Goal: Task Accomplishment & Management: Manage account settings

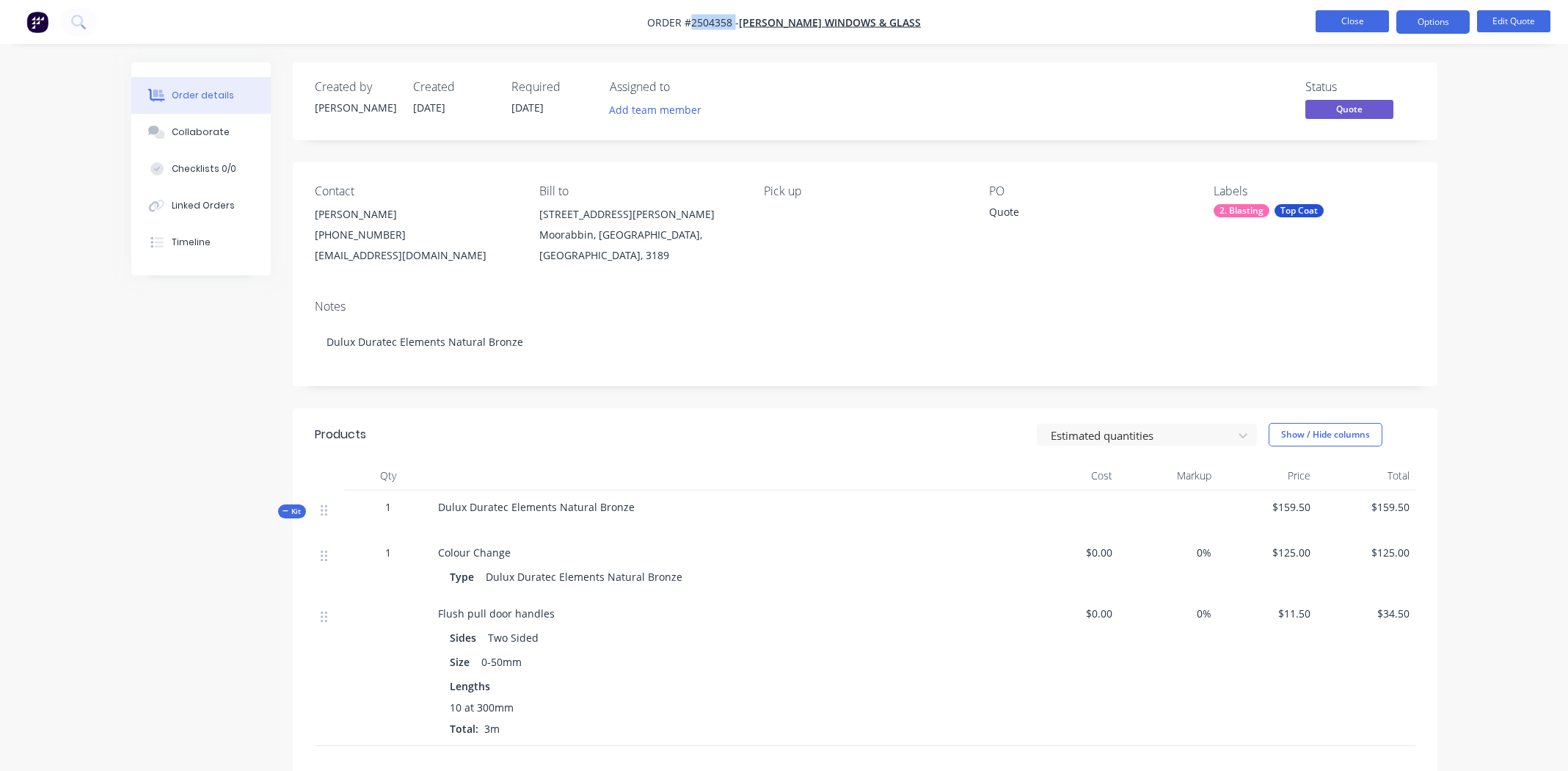
click at [1355, 23] on button "Close" at bounding box center [1352, 21] width 73 height 22
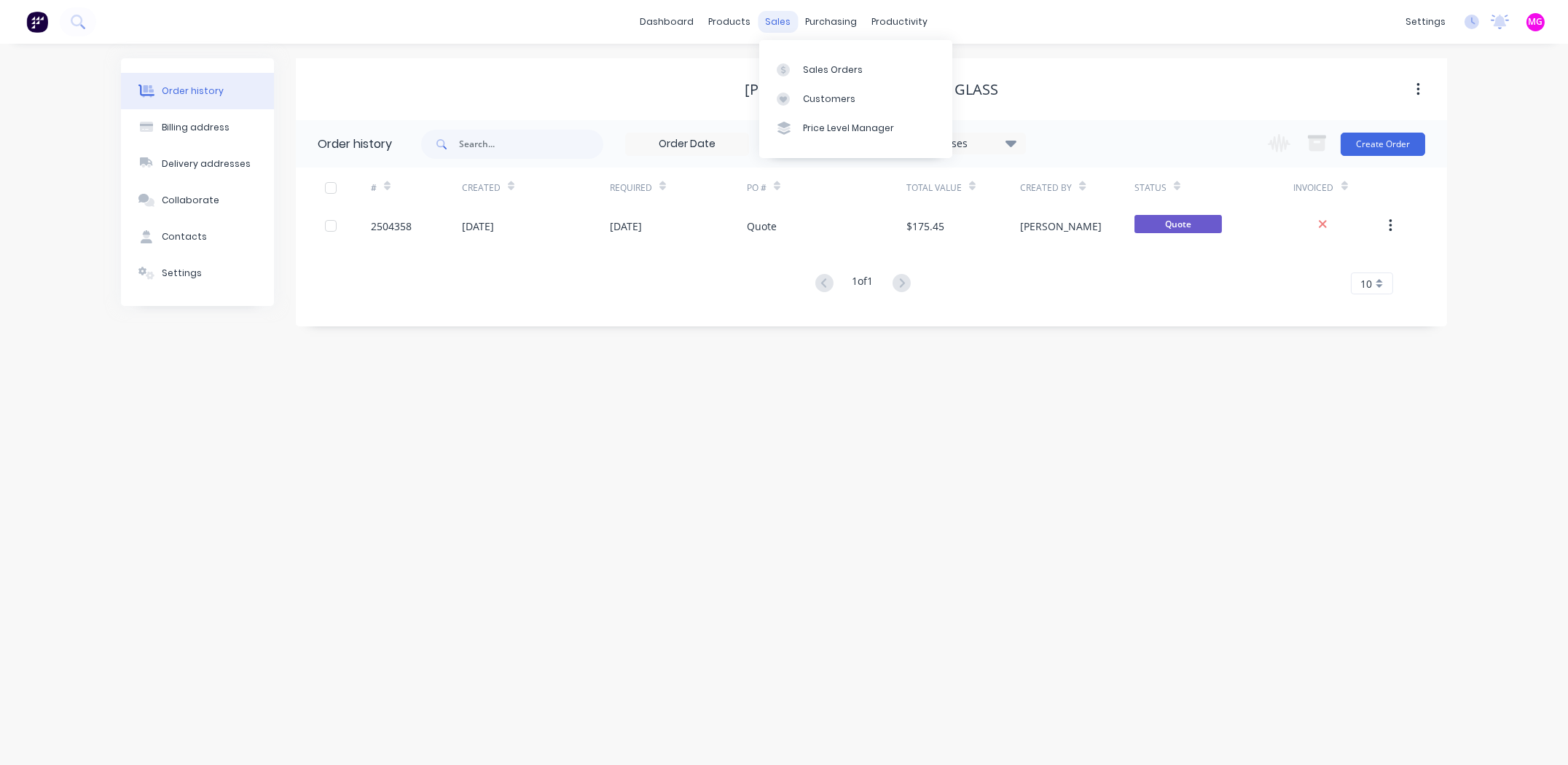
click at [776, 25] on div "sales" at bounding box center [778, 22] width 40 height 22
click at [795, 46] on div "Sales Orders Customers Price Level Manager" at bounding box center [856, 98] width 193 height 117
click at [798, 53] on div "Sales Orders Customers Price Level Manager" at bounding box center [856, 98] width 193 height 117
click at [808, 61] on link "Sales Orders" at bounding box center [856, 69] width 193 height 29
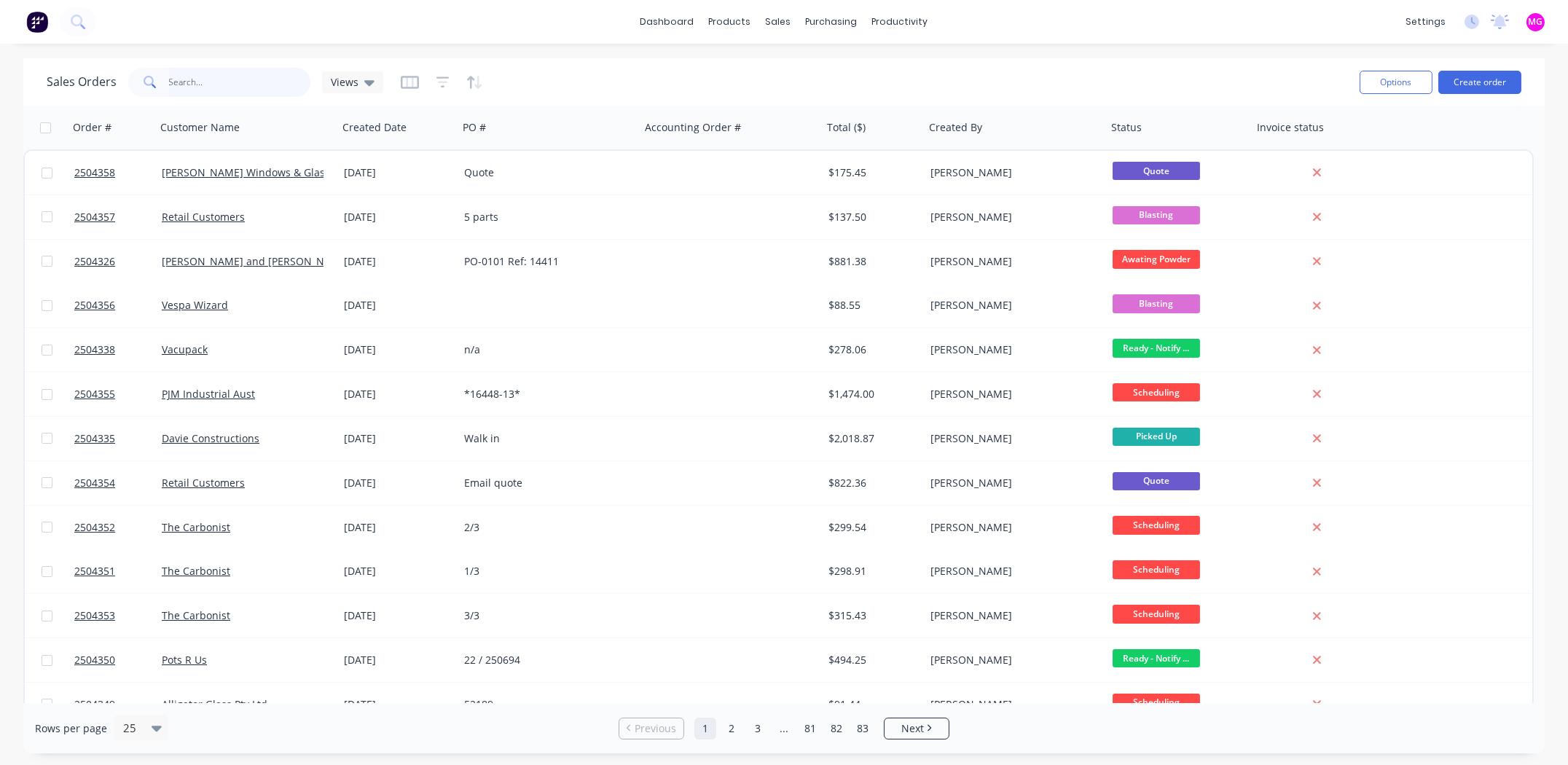
click at [225, 78] on input "text" at bounding box center [240, 82] width 142 height 29
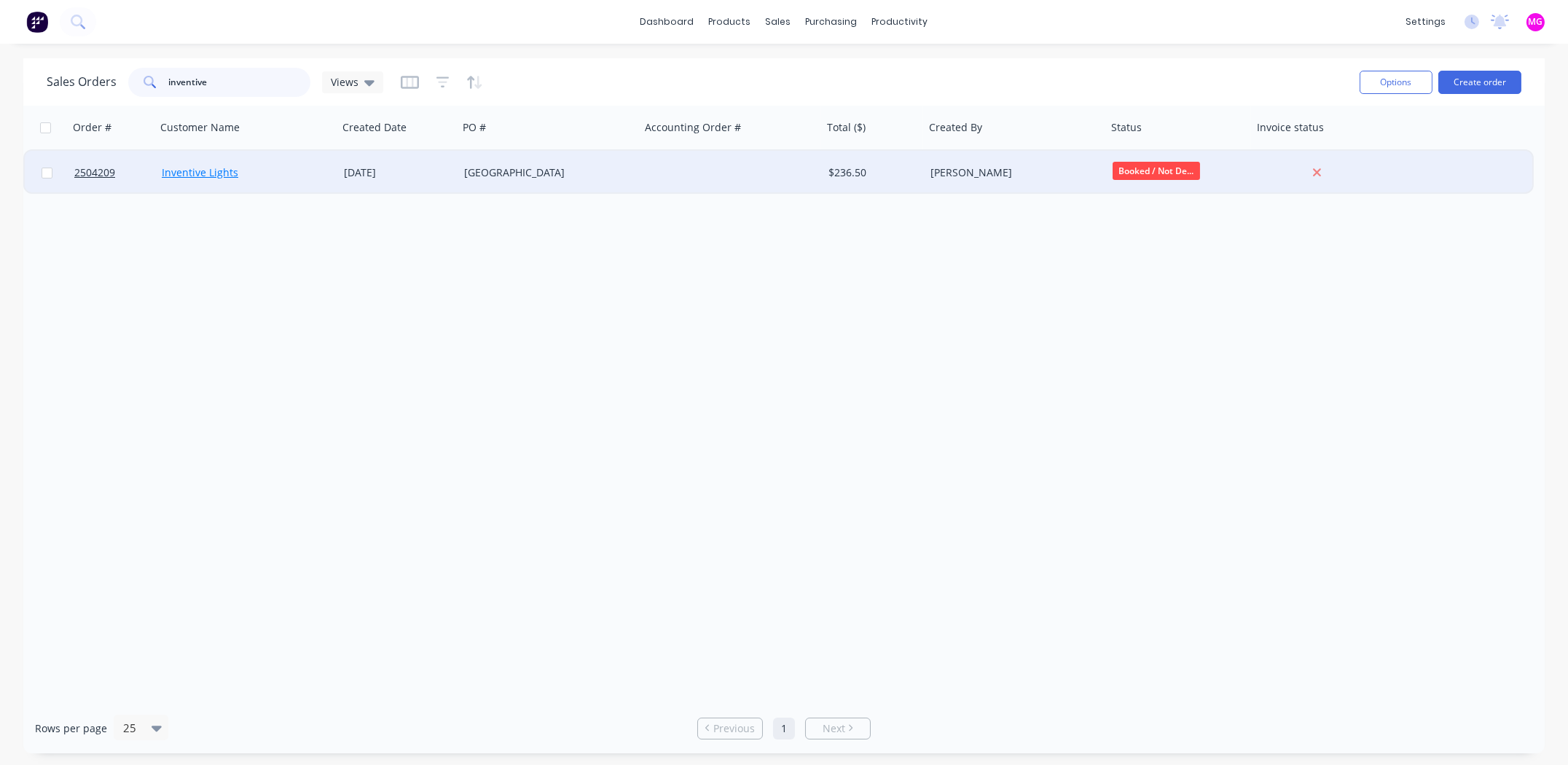
type input "inventive"
click at [192, 175] on link "Inventive Lights" at bounding box center [199, 172] width 76 height 14
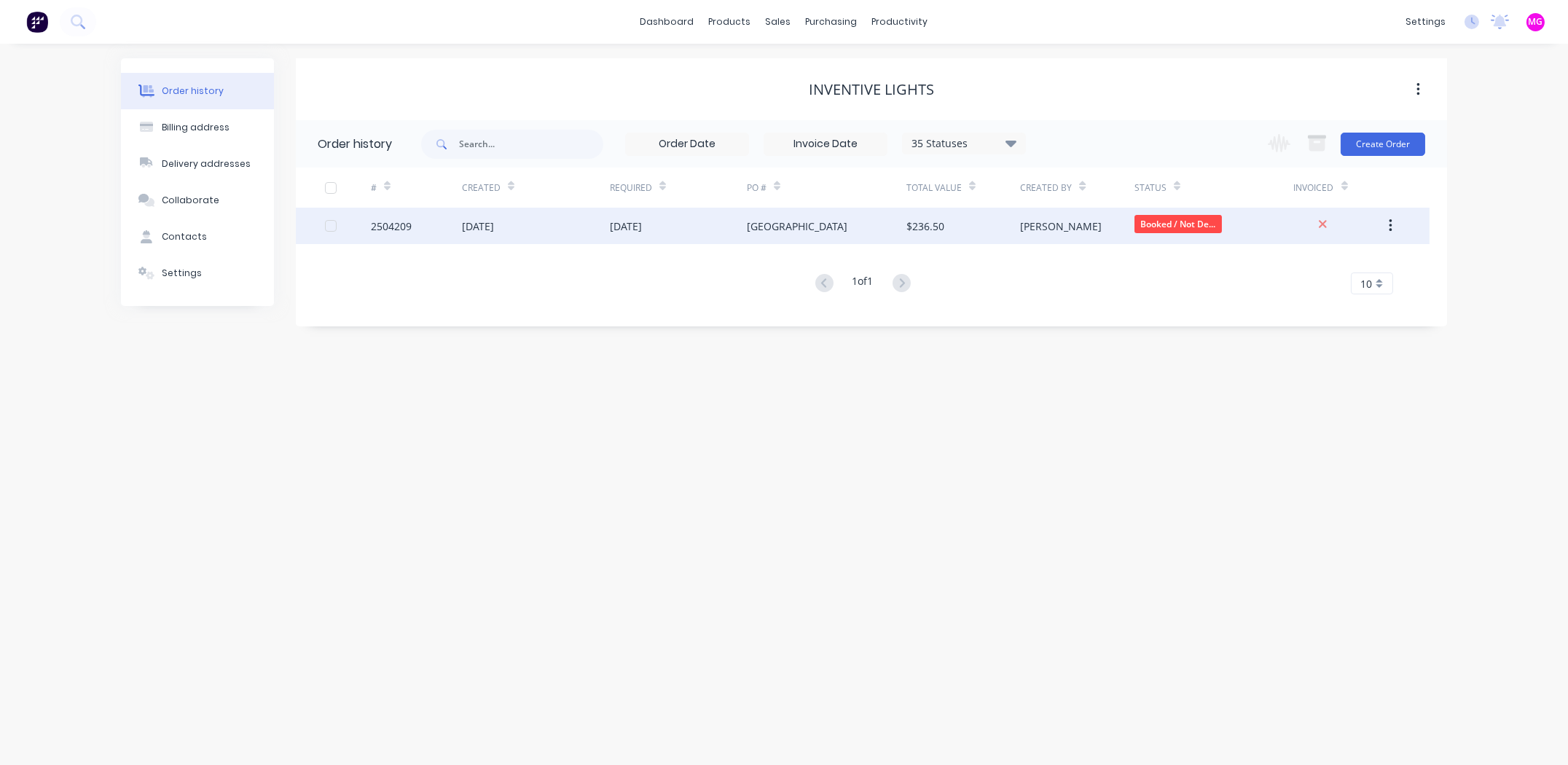
click at [387, 227] on div "2504209" at bounding box center [391, 226] width 41 height 15
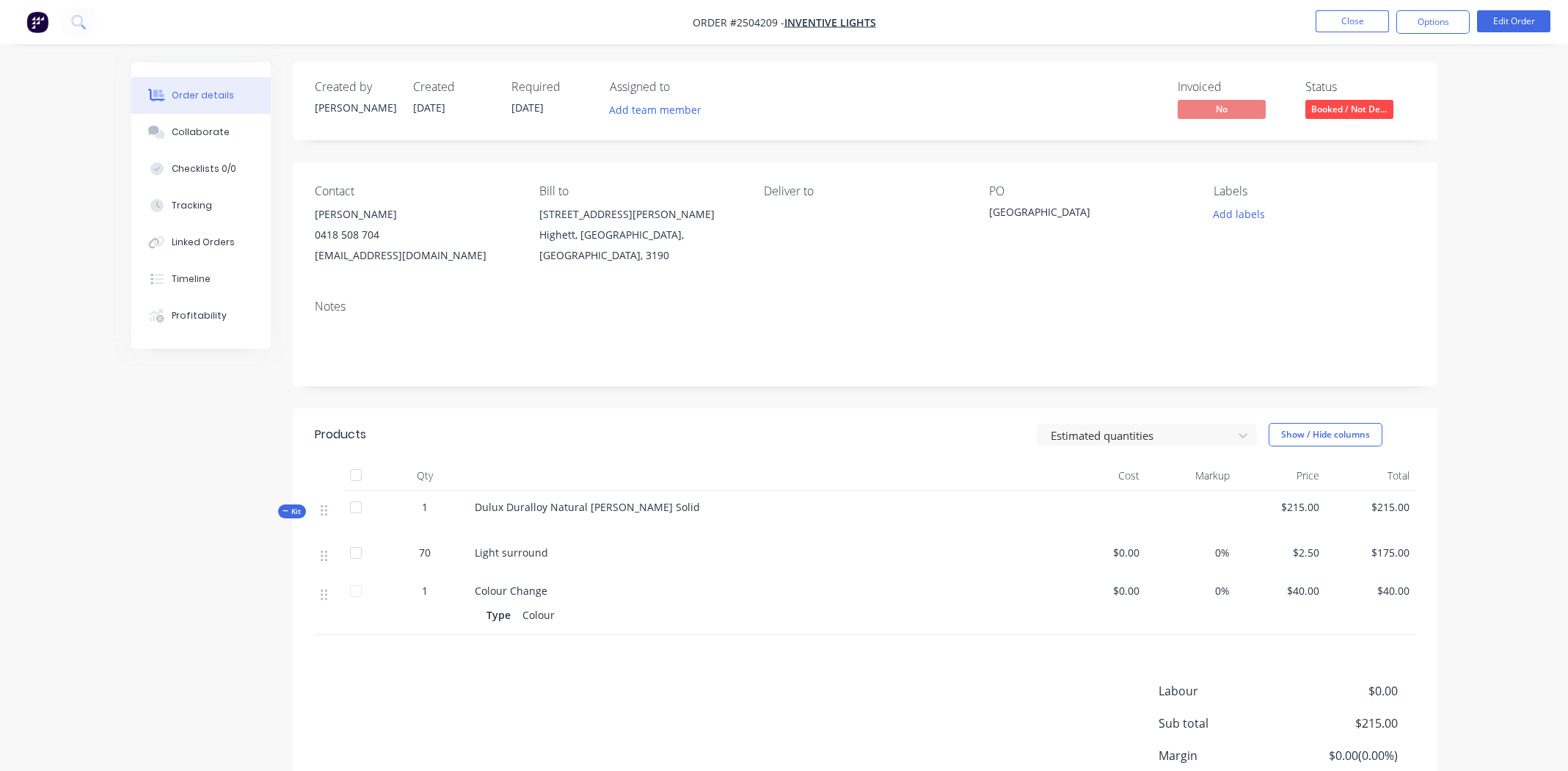
click at [434, 718] on div "Labour $0.00 Sub total $215.00 Margin $0.00 ( 0.00 %) Tax $21.50 Total $236.50" at bounding box center [865, 766] width 1100 height 170
click at [430, 555] on div "70" at bounding box center [425, 552] width 76 height 15
click at [1502, 17] on button "Edit Order" at bounding box center [1514, 21] width 73 height 22
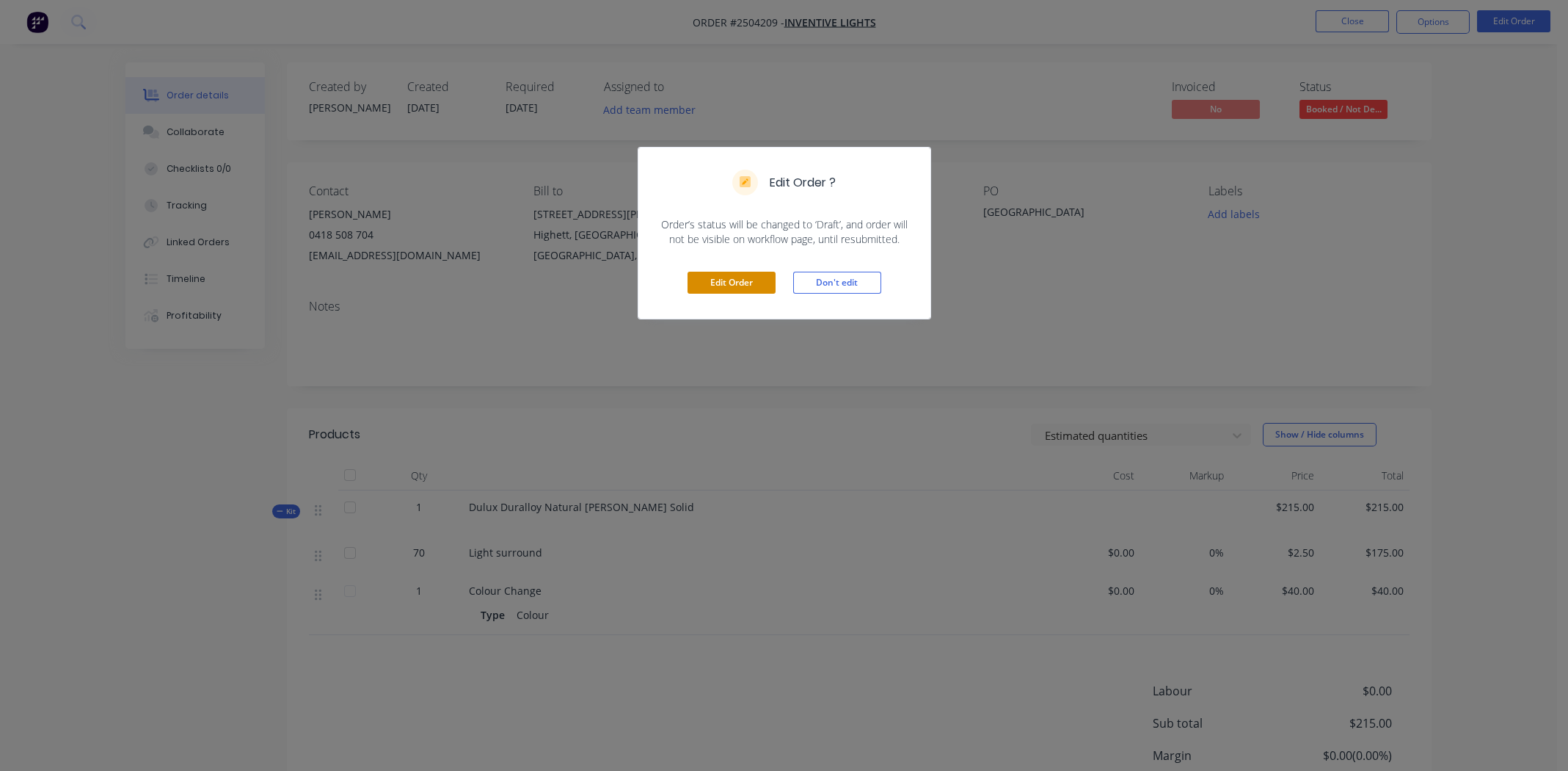
click at [744, 282] on button "Edit Order" at bounding box center [732, 282] width 88 height 22
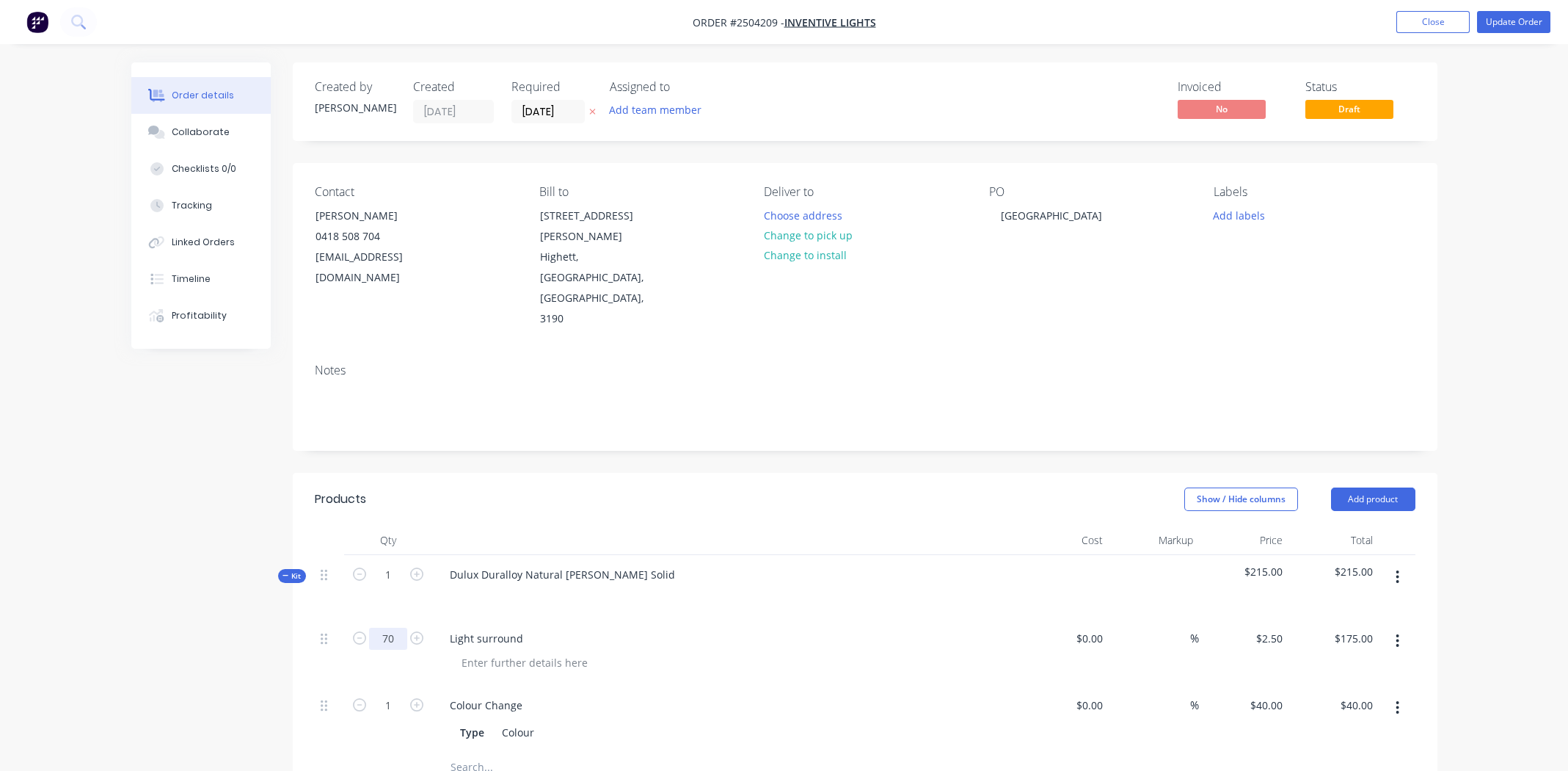
click at [393, 627] on input "70" at bounding box center [388, 638] width 38 height 22
click at [395, 627] on input "70" at bounding box center [388, 638] width 38 height 22
type input "79"
type input "$197.50"
click at [734, 627] on div "Light surround" at bounding box center [725, 638] width 575 height 21
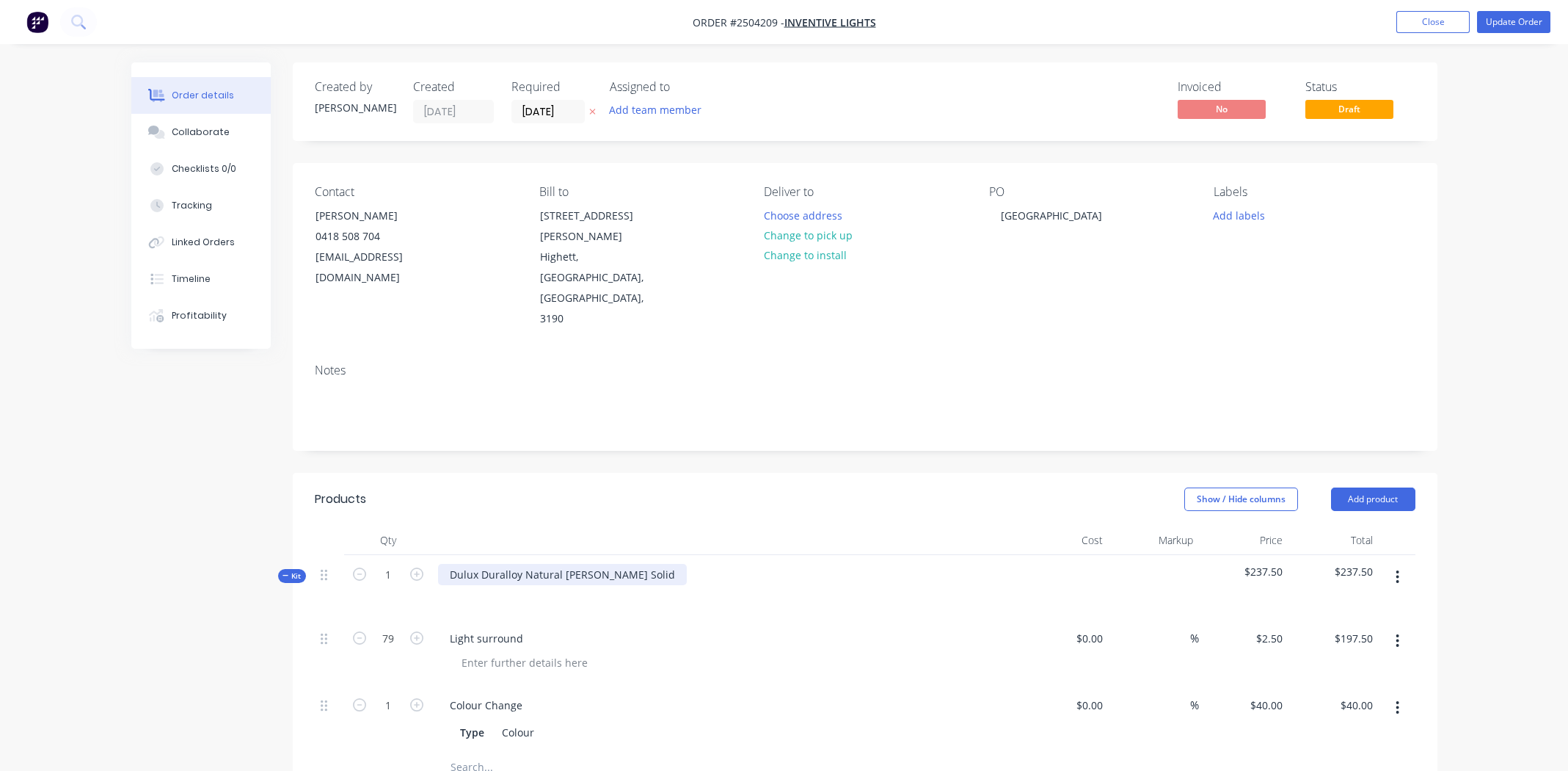
click at [599, 564] on div "Dulux Duralloy Natural [PERSON_NAME] Solid" at bounding box center [563, 574] width 249 height 21
copy div "Dulux Duralloy Natural [PERSON_NAME] Solid"
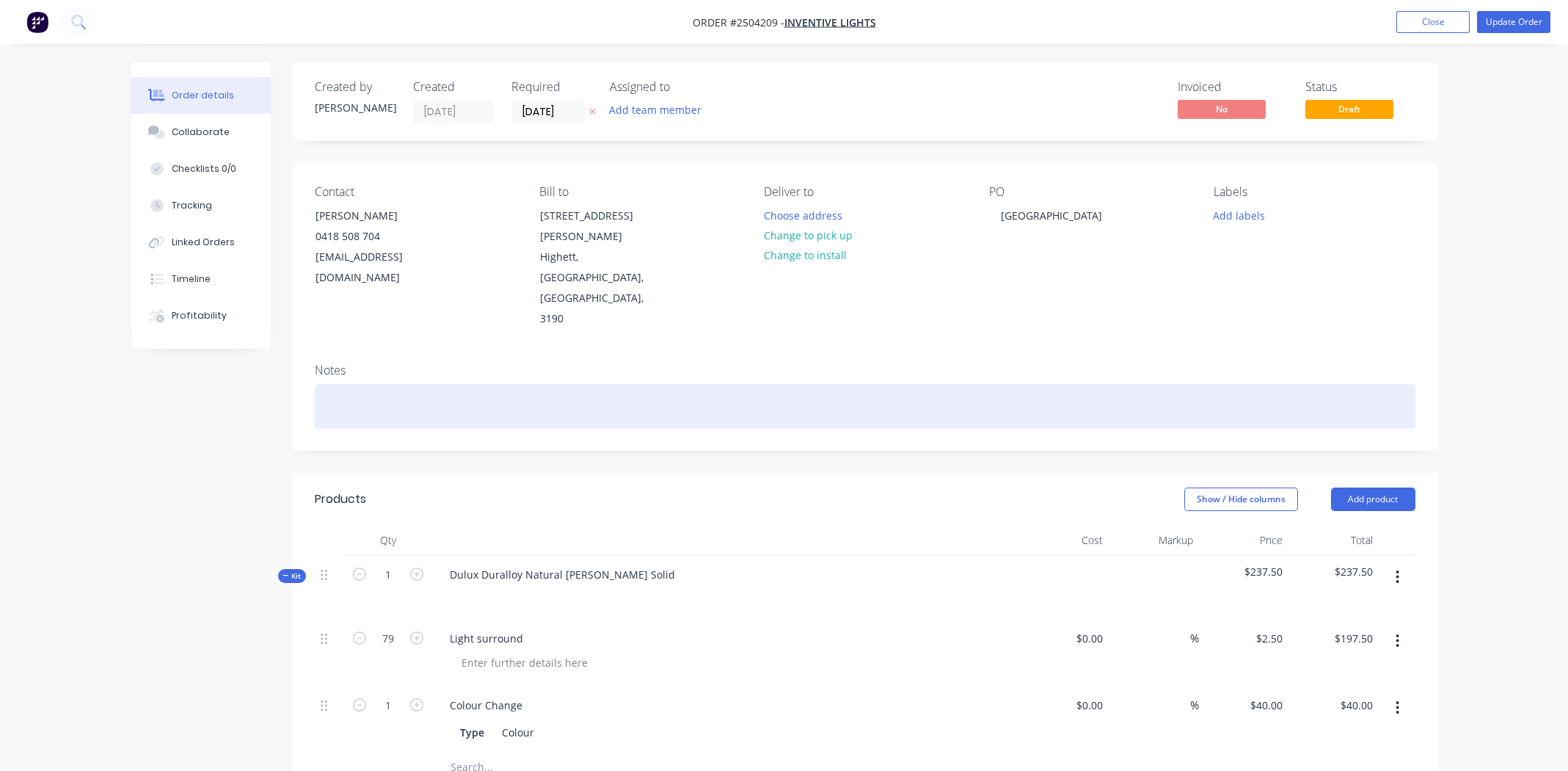
paste div
click at [749, 384] on div "Dulux Duralloy Natural [PERSON_NAME] Solid" at bounding box center [865, 406] width 1100 height 45
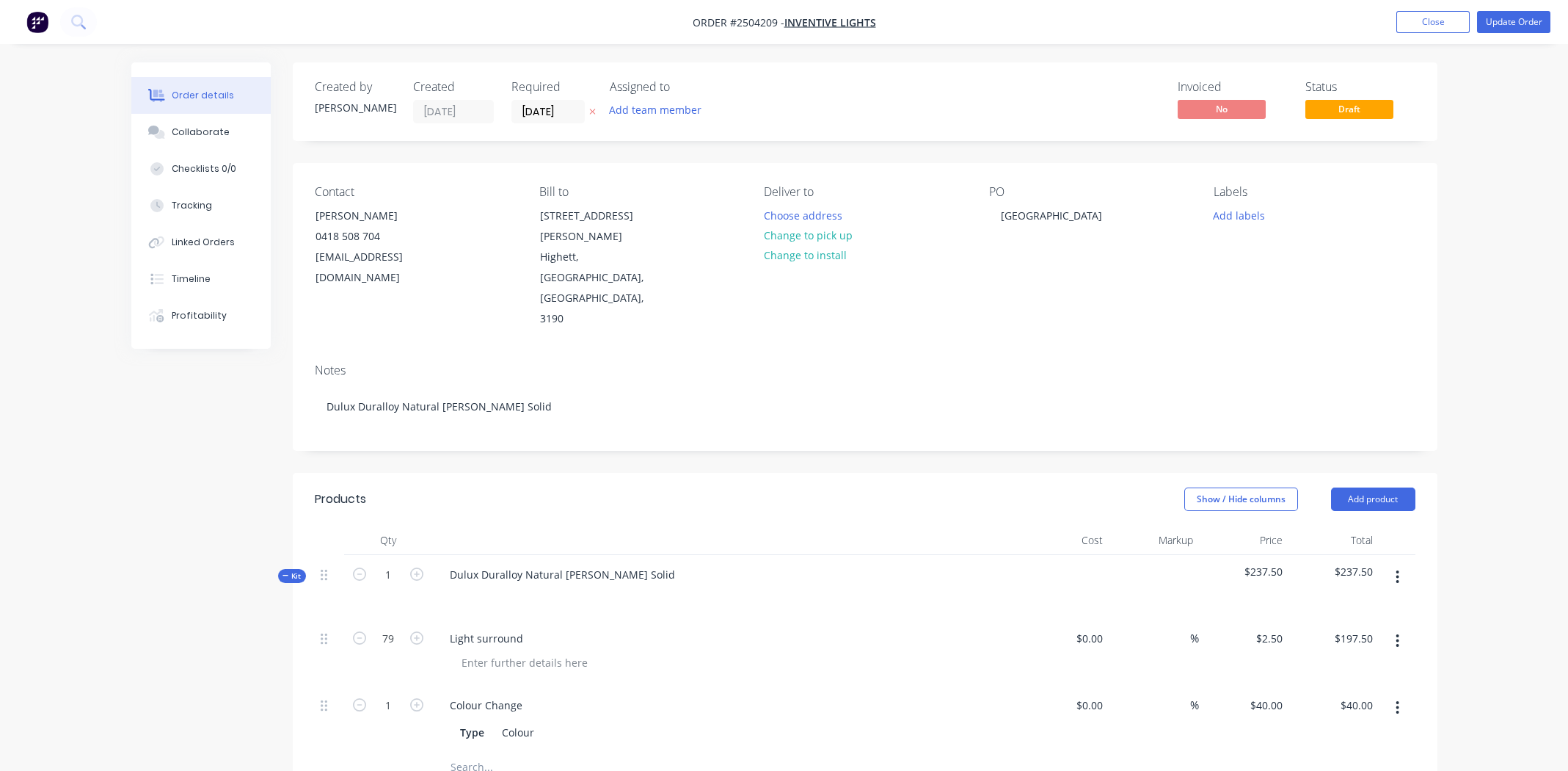
click at [980, 352] on div "Notes Dulux Duralloy Natural [PERSON_NAME] Solid" at bounding box center [865, 400] width 1145 height 98
click at [817, 229] on button "Change to pick up" at bounding box center [808, 235] width 105 height 20
click at [1037, 240] on div "PO Brighton" at bounding box center [1090, 258] width 201 height 145
click at [1245, 214] on button "Add labels" at bounding box center [1239, 214] width 67 height 20
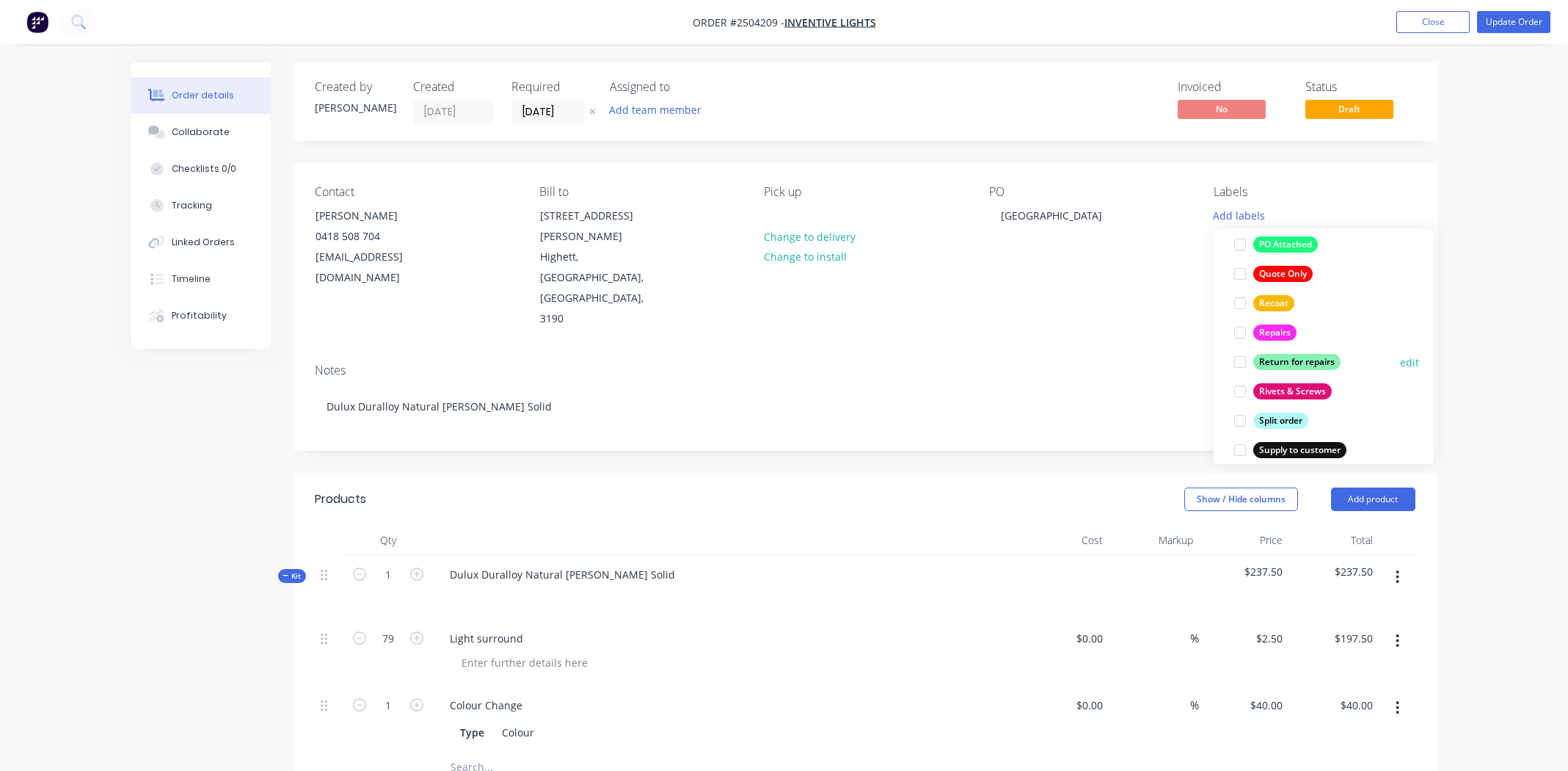
scroll to position [1174, 0]
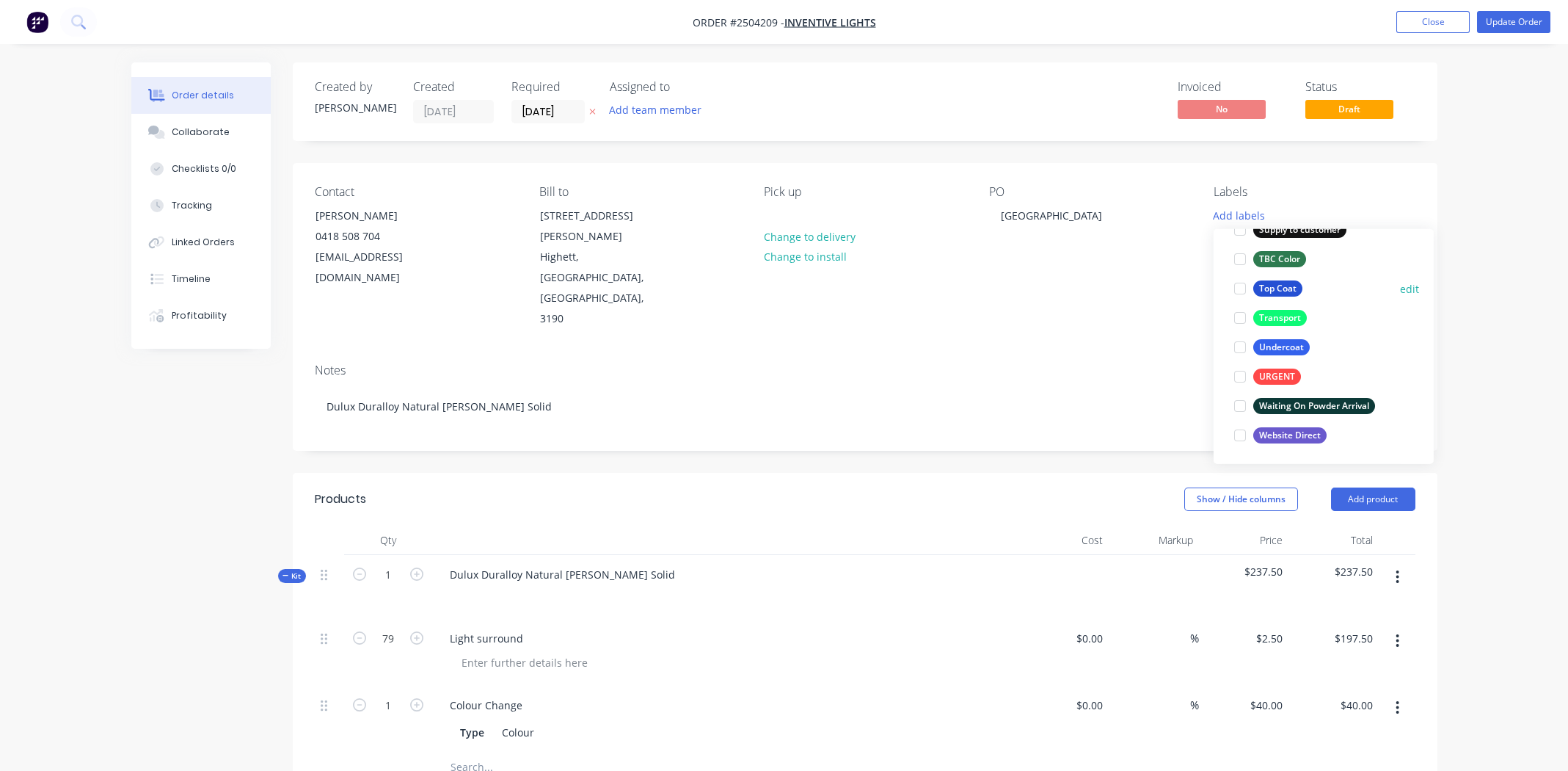
click at [1235, 291] on div at bounding box center [1240, 288] width 29 height 29
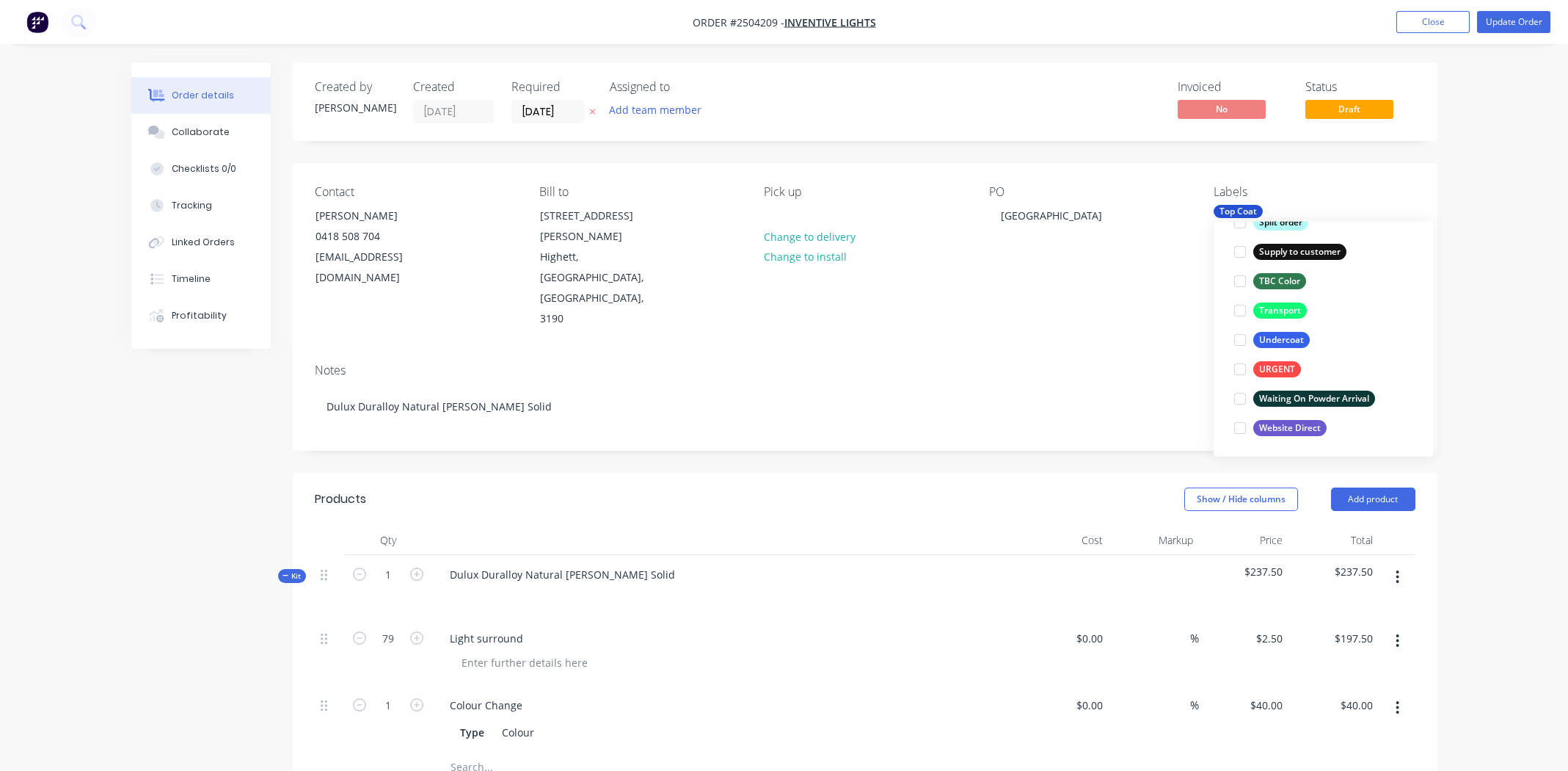
scroll to position [57, 0]
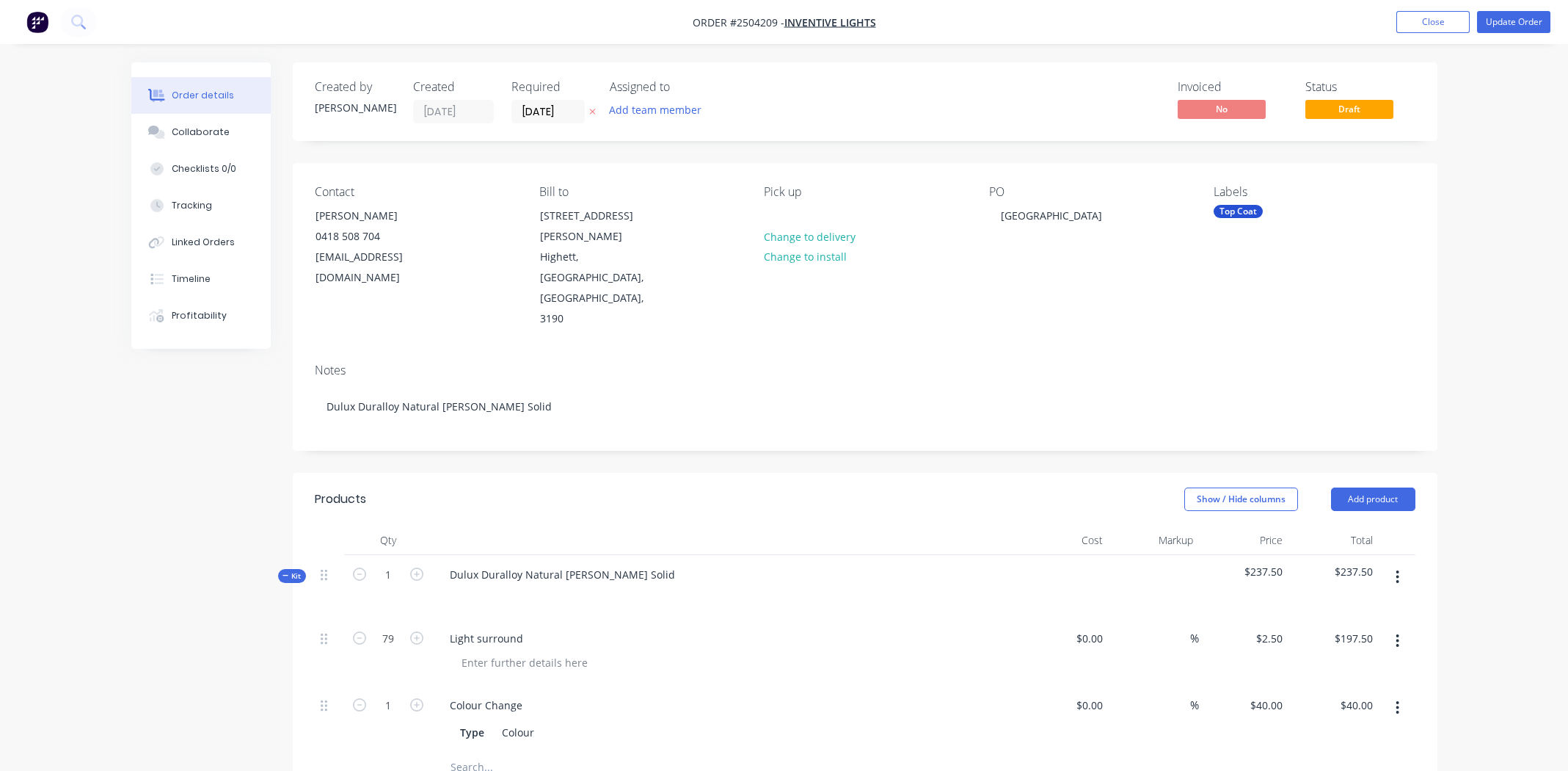
click at [962, 352] on div "Notes Dulux Duralloy Natural [PERSON_NAME] Solid" at bounding box center [865, 400] width 1145 height 98
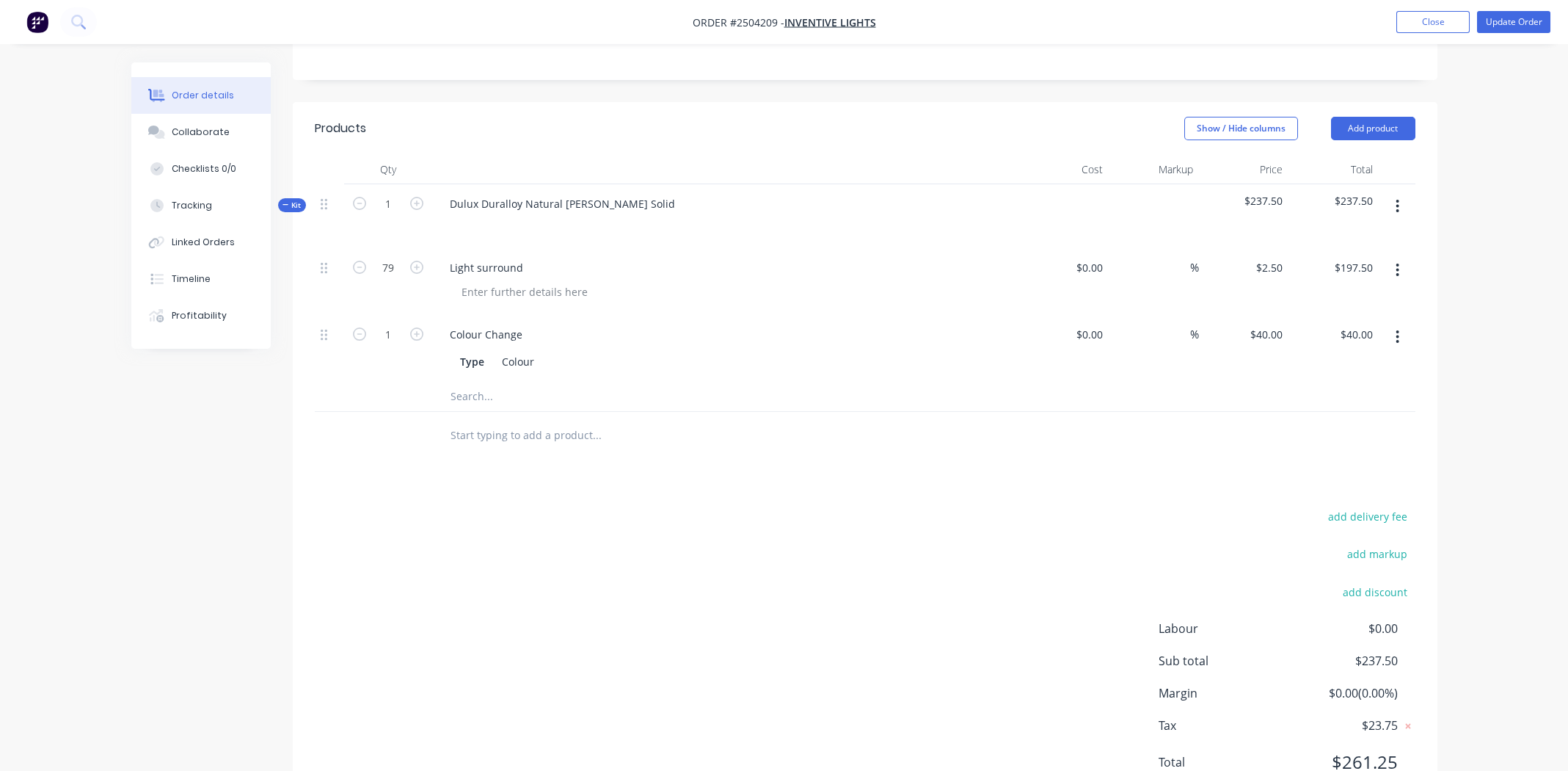
click at [621, 577] on div "add delivery fee add markup add discount Labour $0.00 Sub total $237.50 Margin …" at bounding box center [865, 648] width 1100 height 283
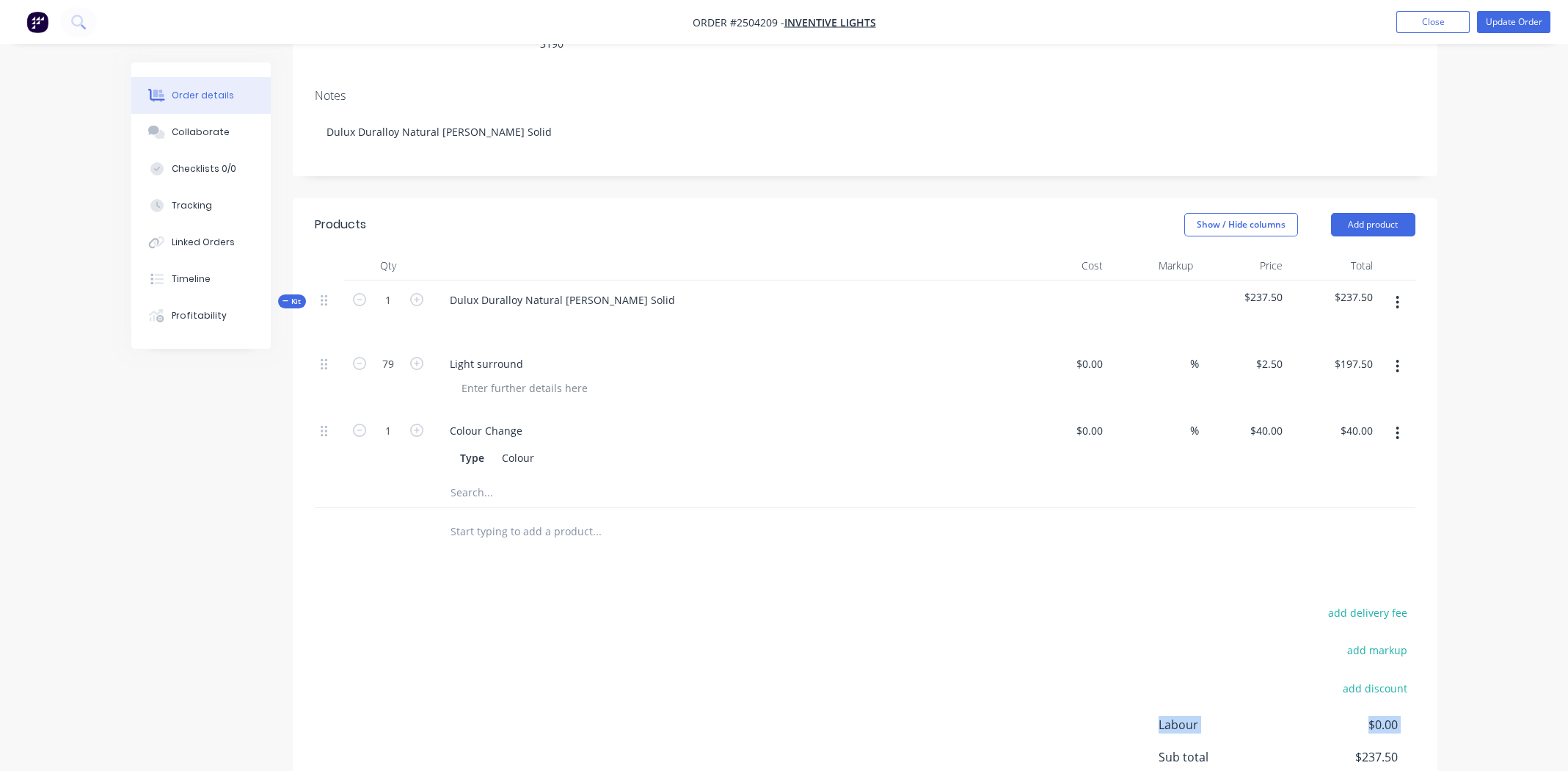
scroll to position [150, 0]
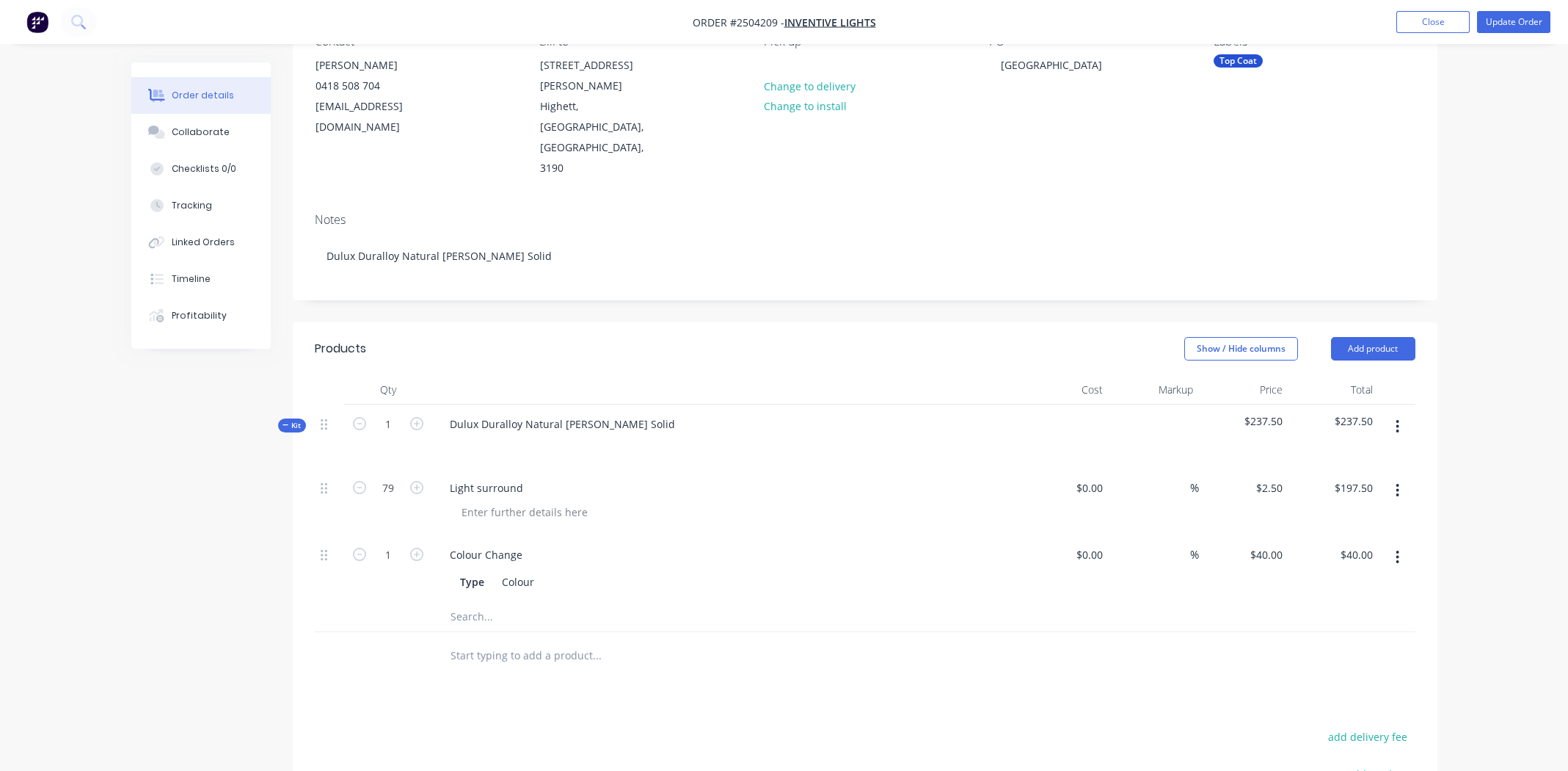
click at [452, 105] on div "Contact [PERSON_NAME] [PHONE_NUMBER] [EMAIL_ADDRESS][DOMAIN_NAME]" at bounding box center [415, 106] width 201 height 145
click at [435, 105] on div "[EMAIL_ADDRESS][DOMAIN_NAME]" at bounding box center [376, 116] width 122 height 41
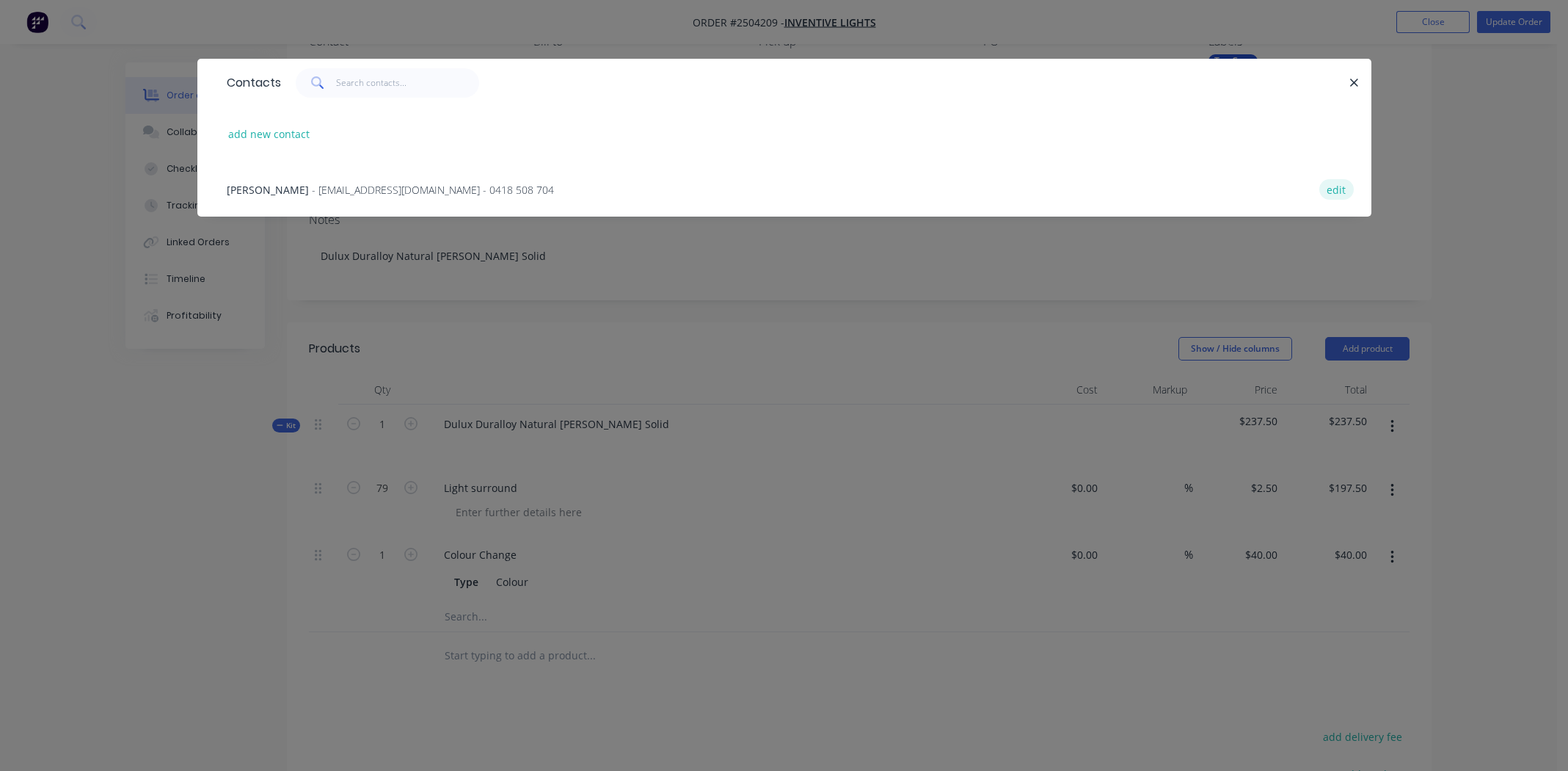
click at [1333, 189] on button "edit" at bounding box center [1336, 188] width 34 height 20
select select "AU"
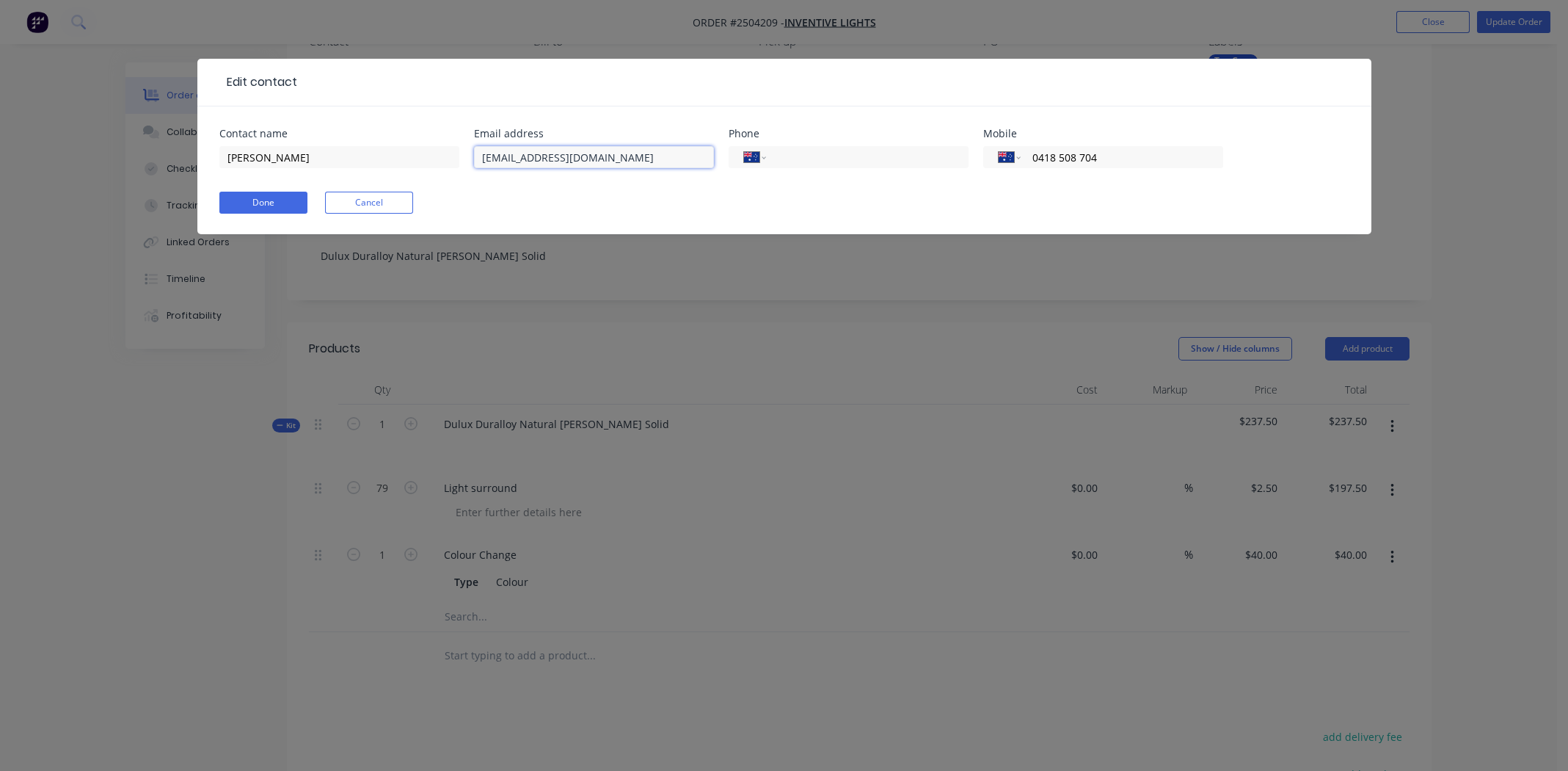
click at [642, 159] on input "[EMAIL_ADDRESS][DOMAIN_NAME]" at bounding box center [594, 157] width 240 height 22
click at [797, 203] on div "Done Cancel" at bounding box center [784, 202] width 1130 height 22
click at [259, 197] on button "Done" at bounding box center [263, 202] width 88 height 22
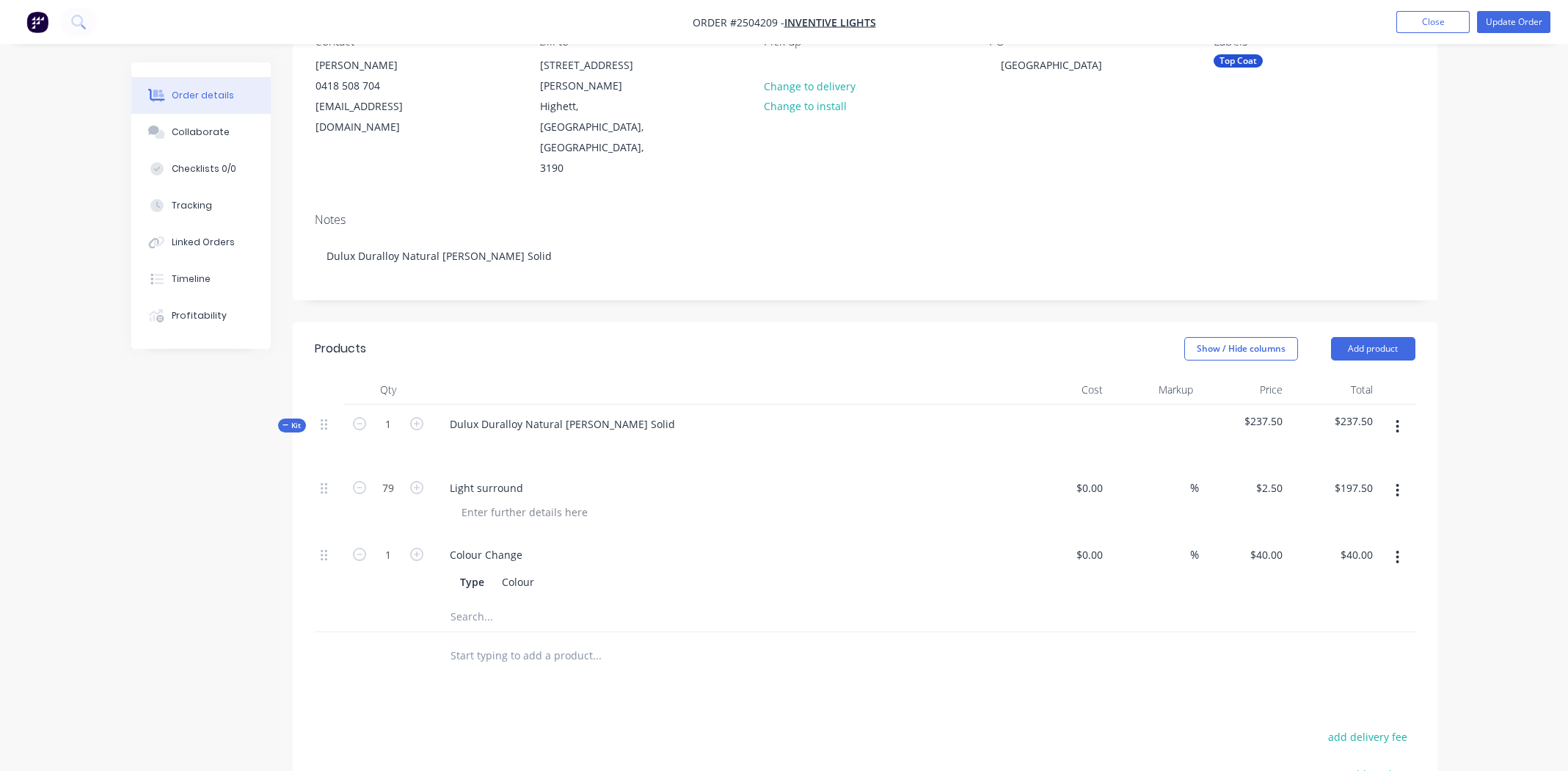
click at [947, 641] on div at bounding box center [697, 655] width 517 height 29
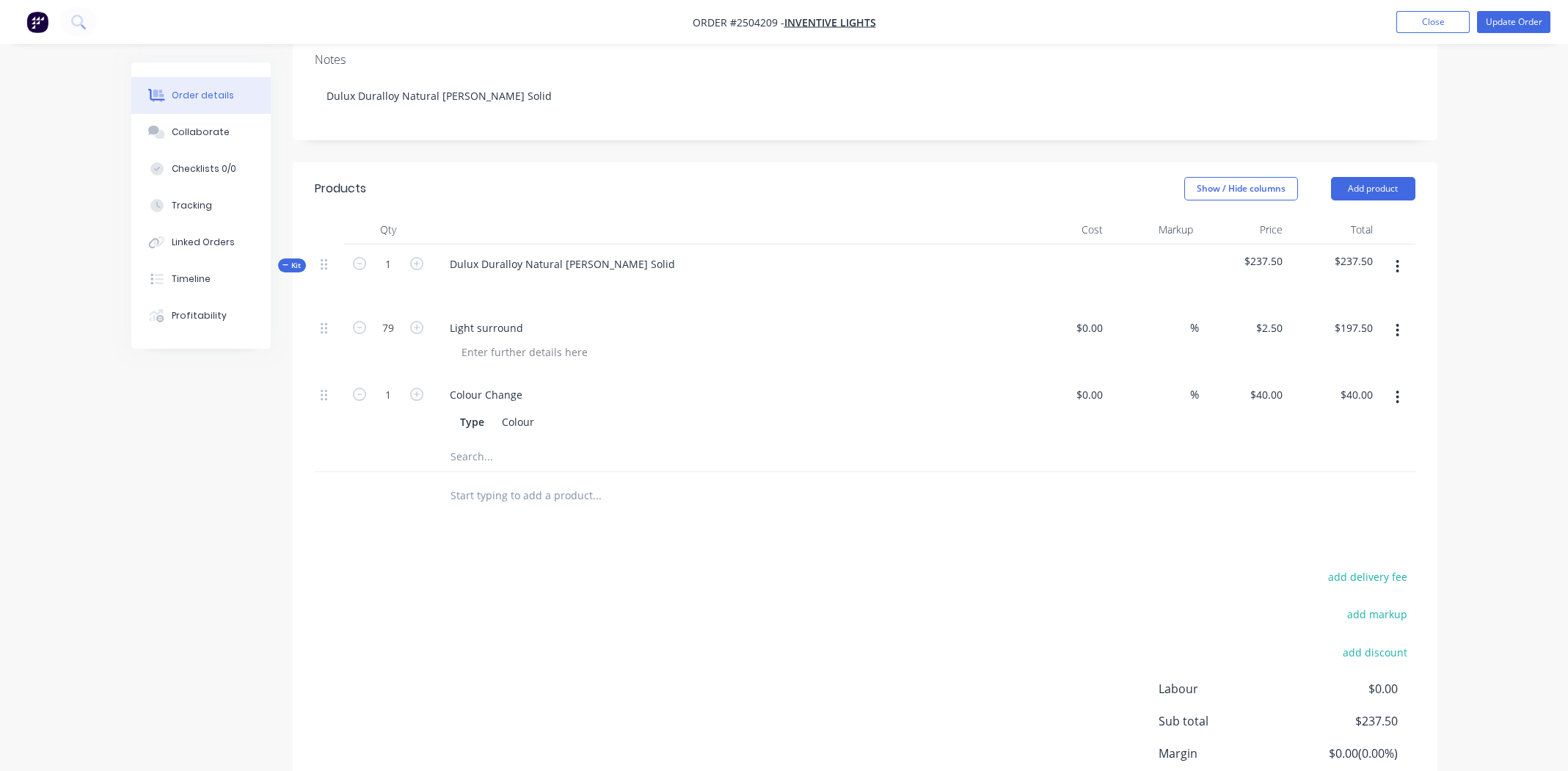
scroll to position [371, 0]
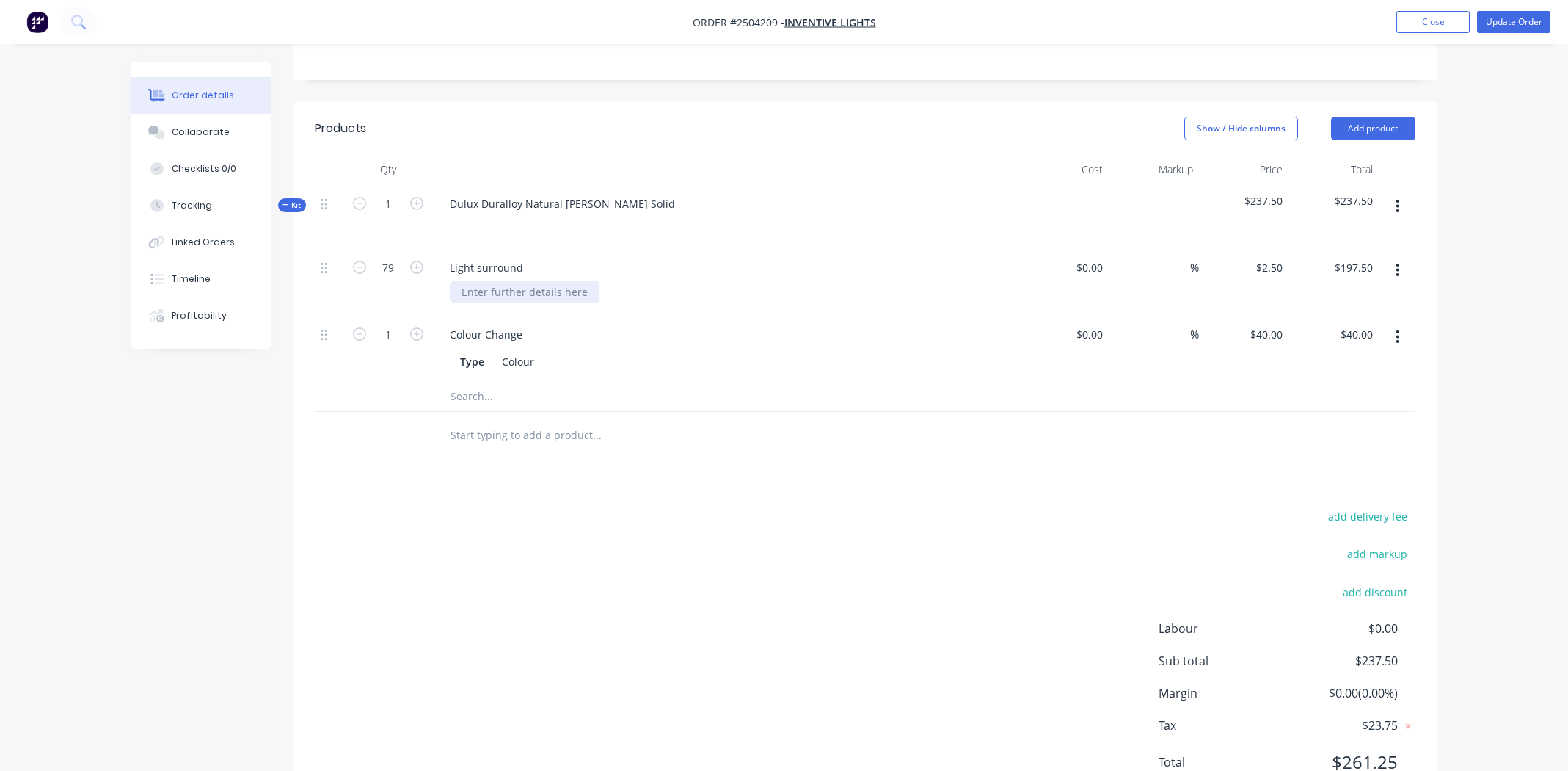
click at [533, 281] on div at bounding box center [525, 292] width 150 height 21
click at [1525, 15] on button "Update Order" at bounding box center [1514, 22] width 73 height 22
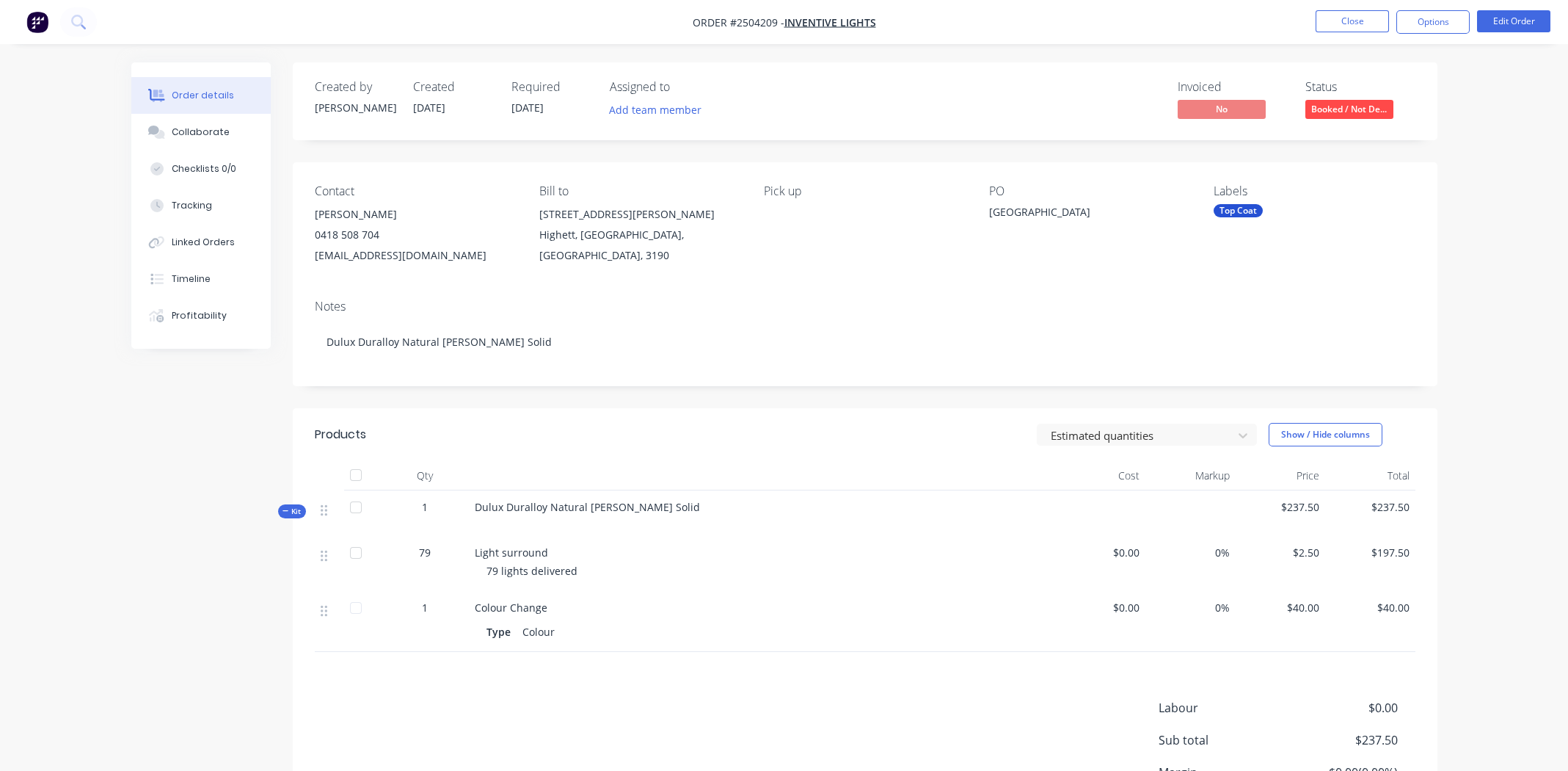
drag, startPoint x: 874, startPoint y: 88, endPoint x: 869, endPoint y: 130, distance: 42.3
click at [875, 88] on div "Invoiced No Status Booked / Not De..." at bounding box center [1085, 101] width 659 height 43
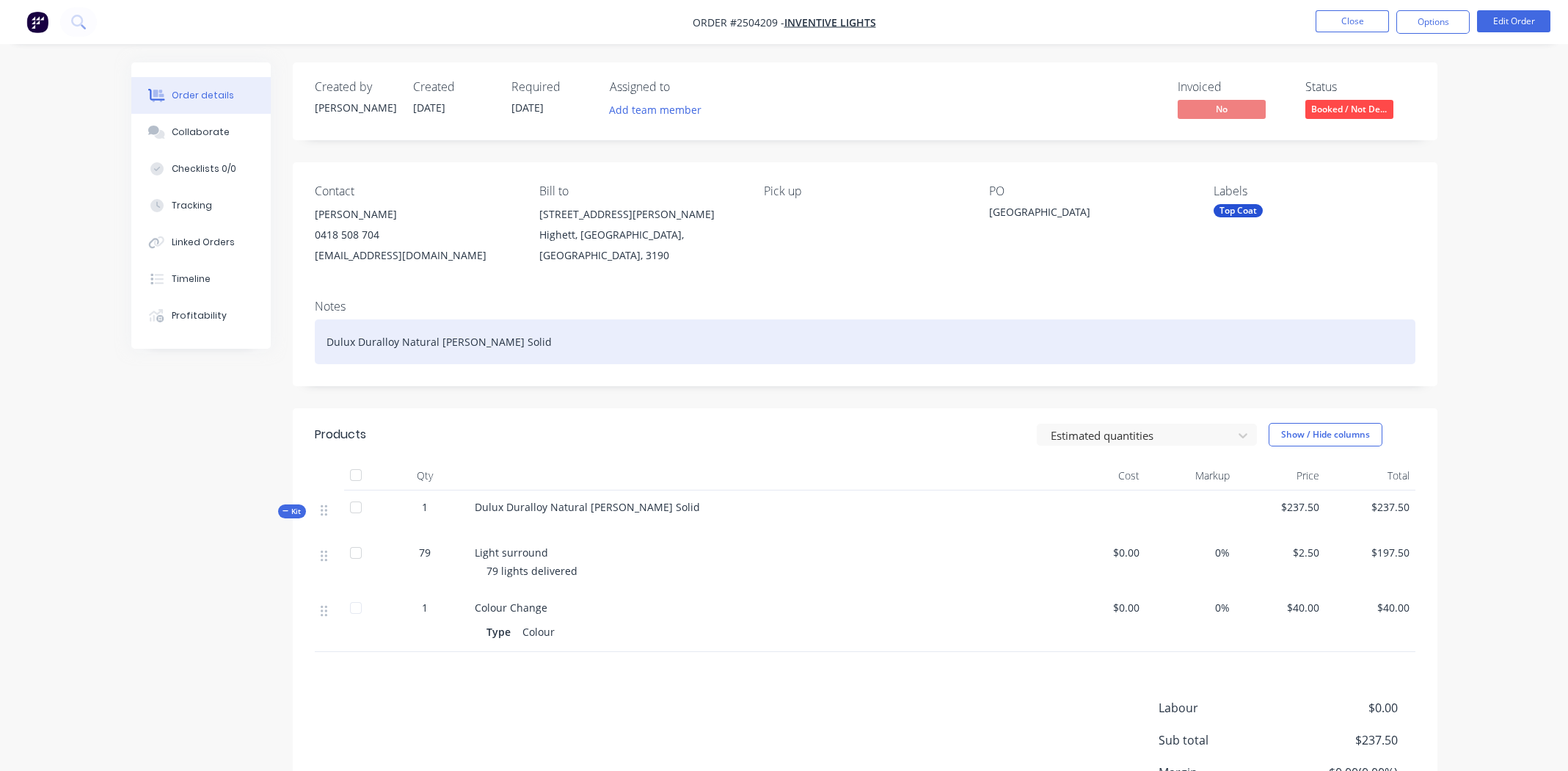
click at [774, 340] on div "Dulux Duralloy Natural [PERSON_NAME] Solid" at bounding box center [865, 341] width 1100 height 45
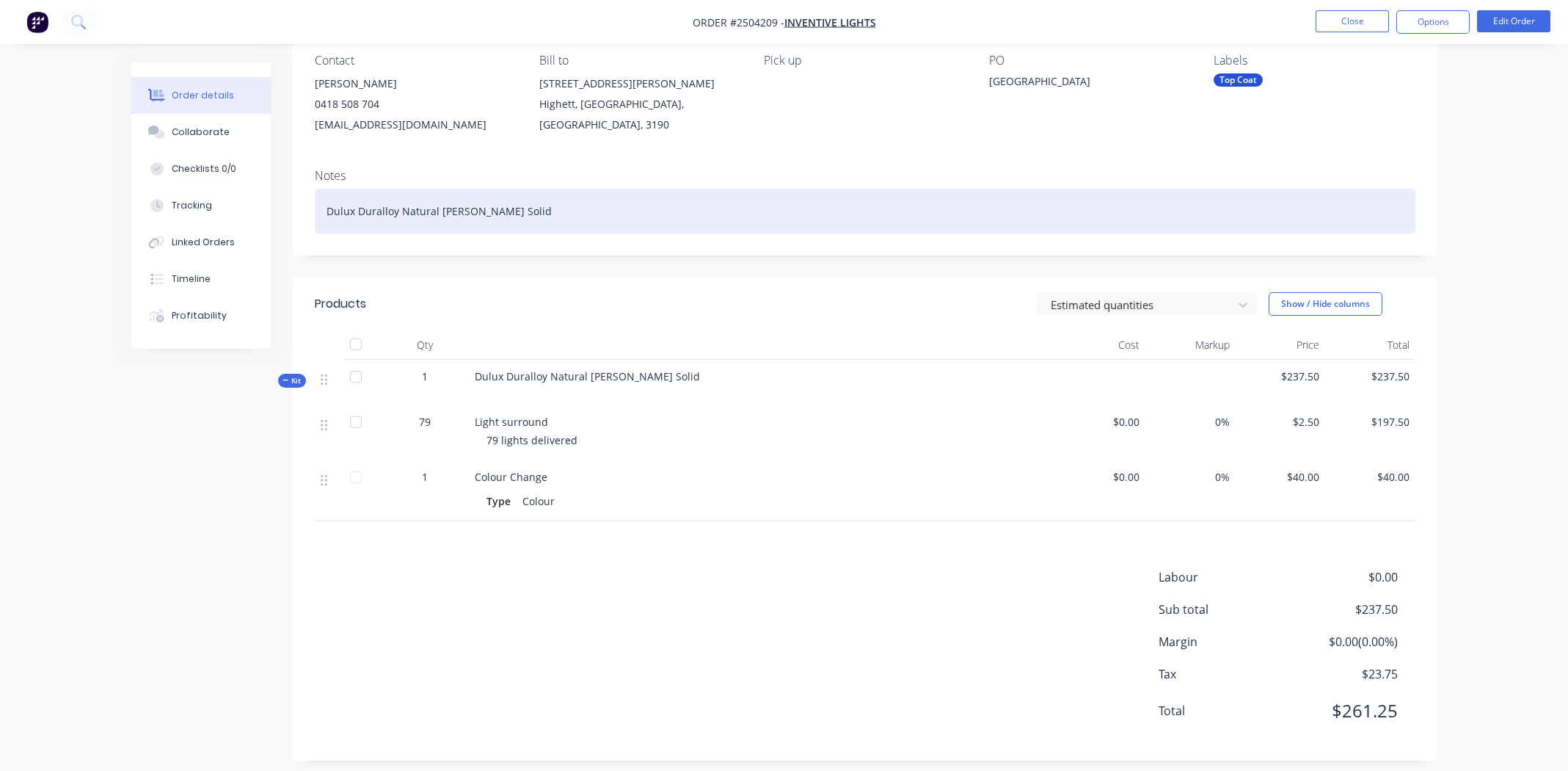
scroll to position [143, 0]
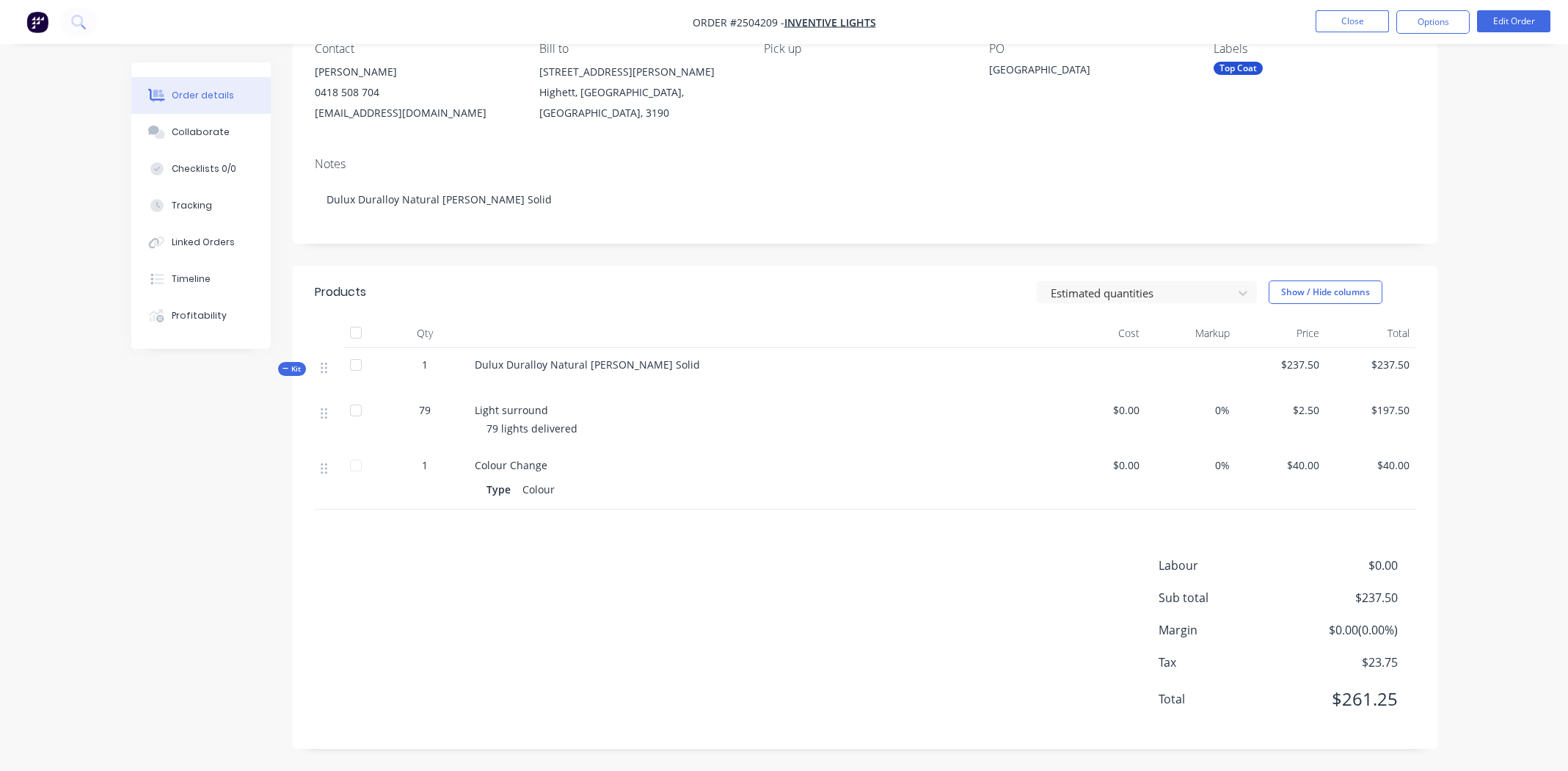
click at [736, 572] on div "Labour $0.00 Sub total $237.50 Margin $0.00 ( 0.00 %) Tax $23.75 Total $261.25" at bounding box center [865, 641] width 1100 height 170
click at [765, 572] on div "Labour $0.00 Sub total $237.50 Margin $0.00 ( 0.00 %) Tax $23.75 Total $261.25" at bounding box center [865, 641] width 1100 height 170
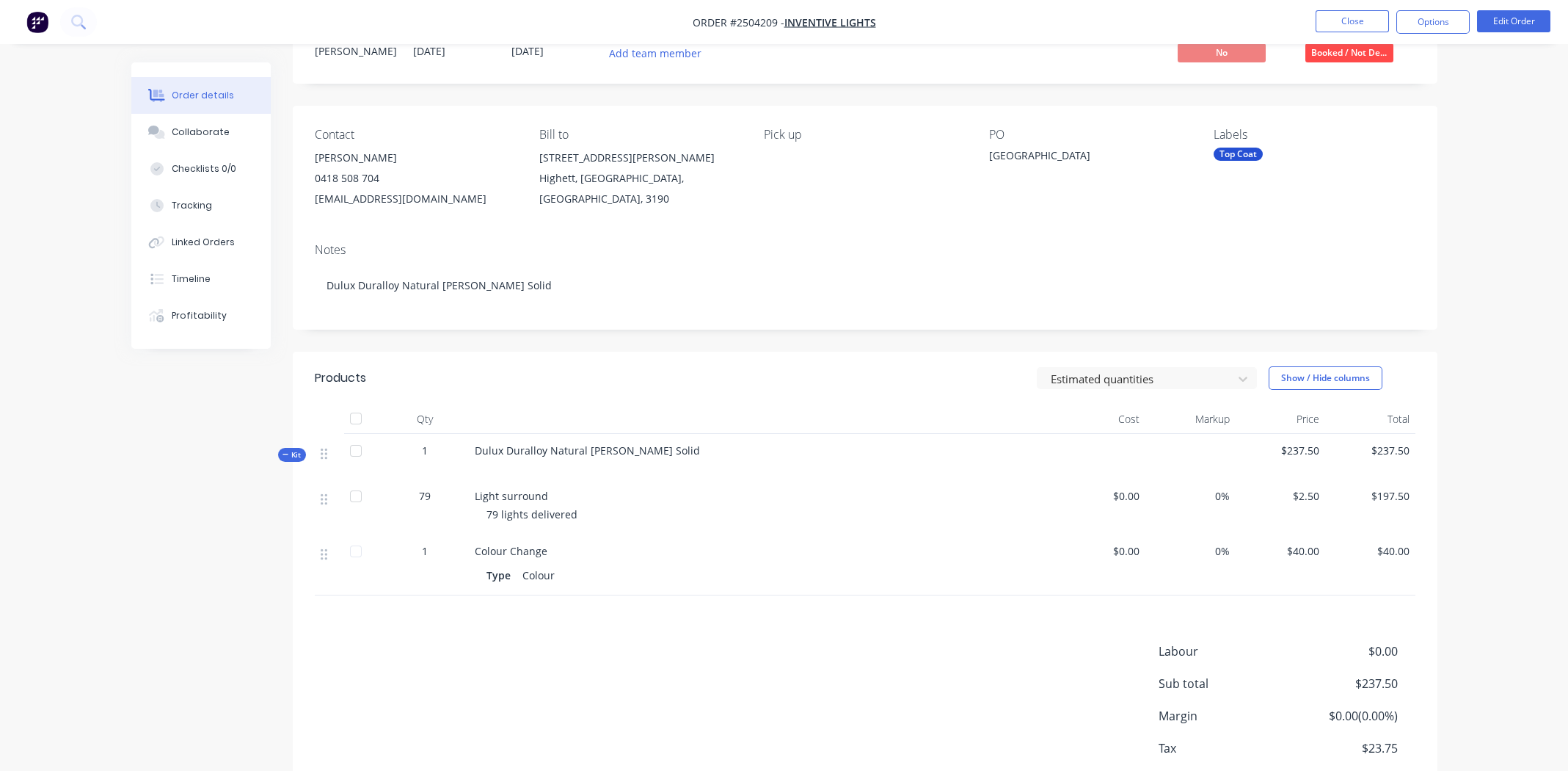
scroll to position [0, 0]
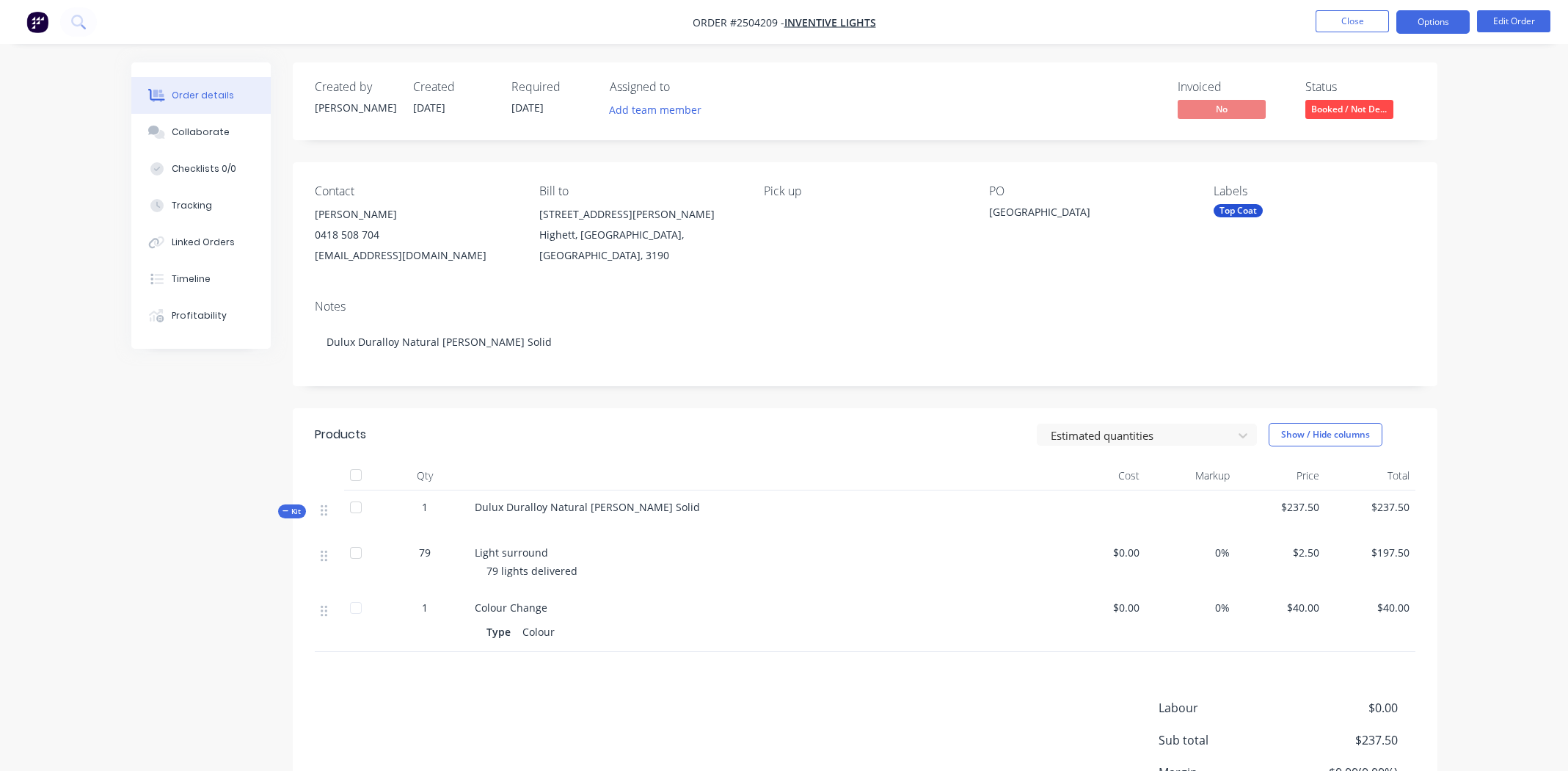
click at [1436, 21] on button "Options" at bounding box center [1433, 22] width 73 height 24
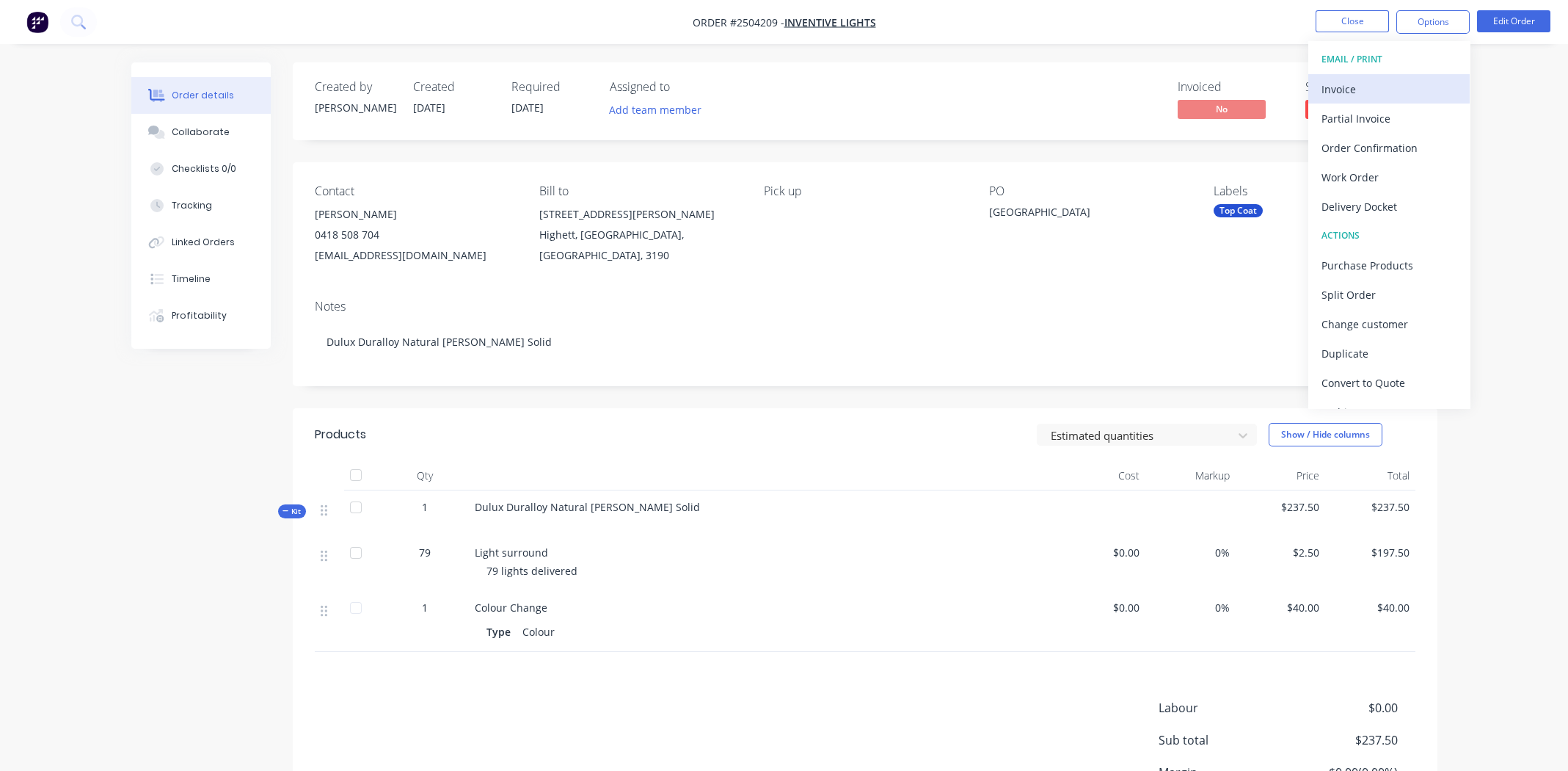
click at [1350, 86] on div "Invoice" at bounding box center [1389, 89] width 135 height 21
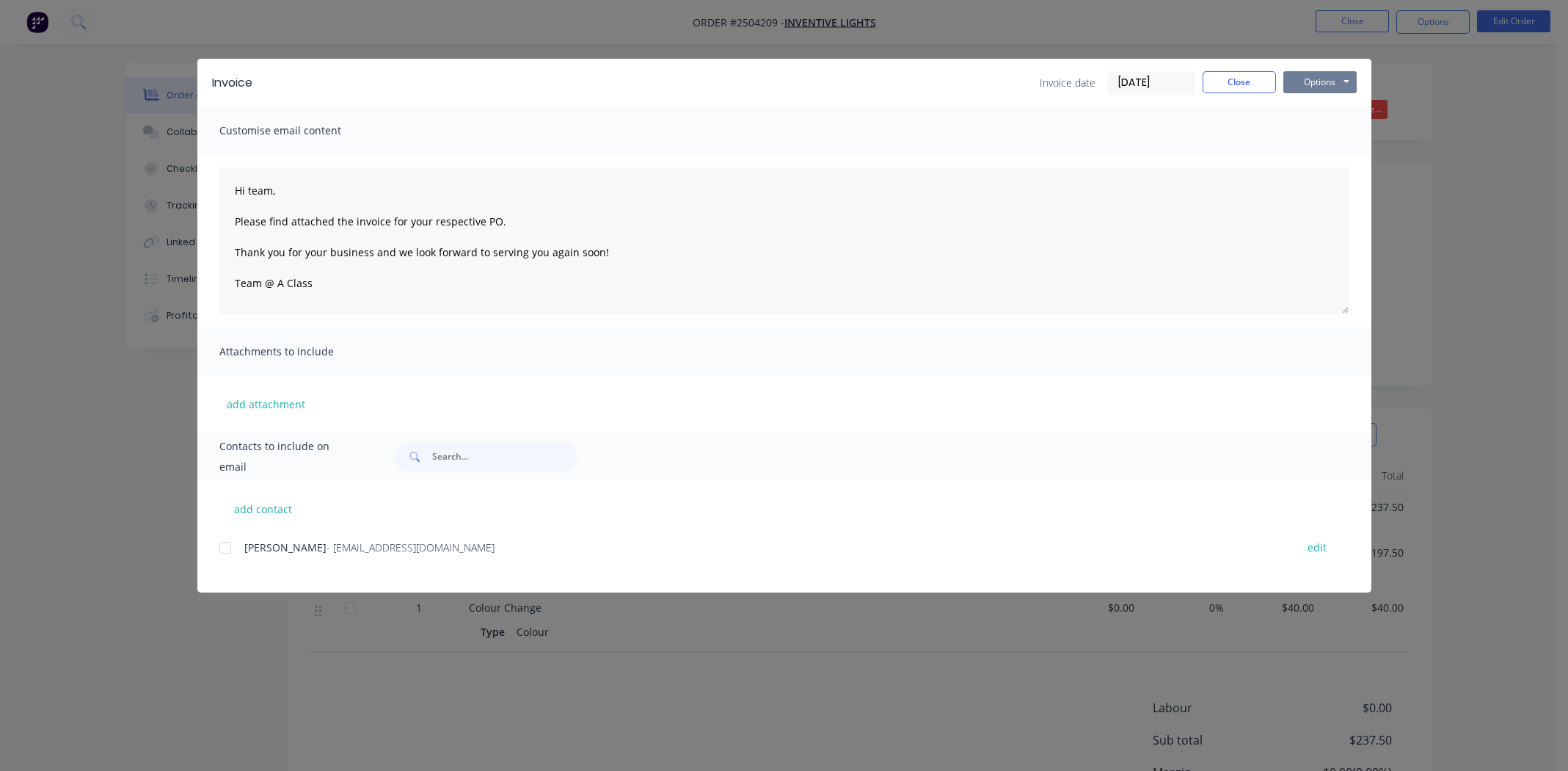
click at [1325, 82] on button "Options" at bounding box center [1320, 82] width 73 height 22
click at [1328, 138] on button "Print" at bounding box center [1330, 132] width 94 height 24
click at [1238, 81] on button "Close" at bounding box center [1239, 82] width 73 height 22
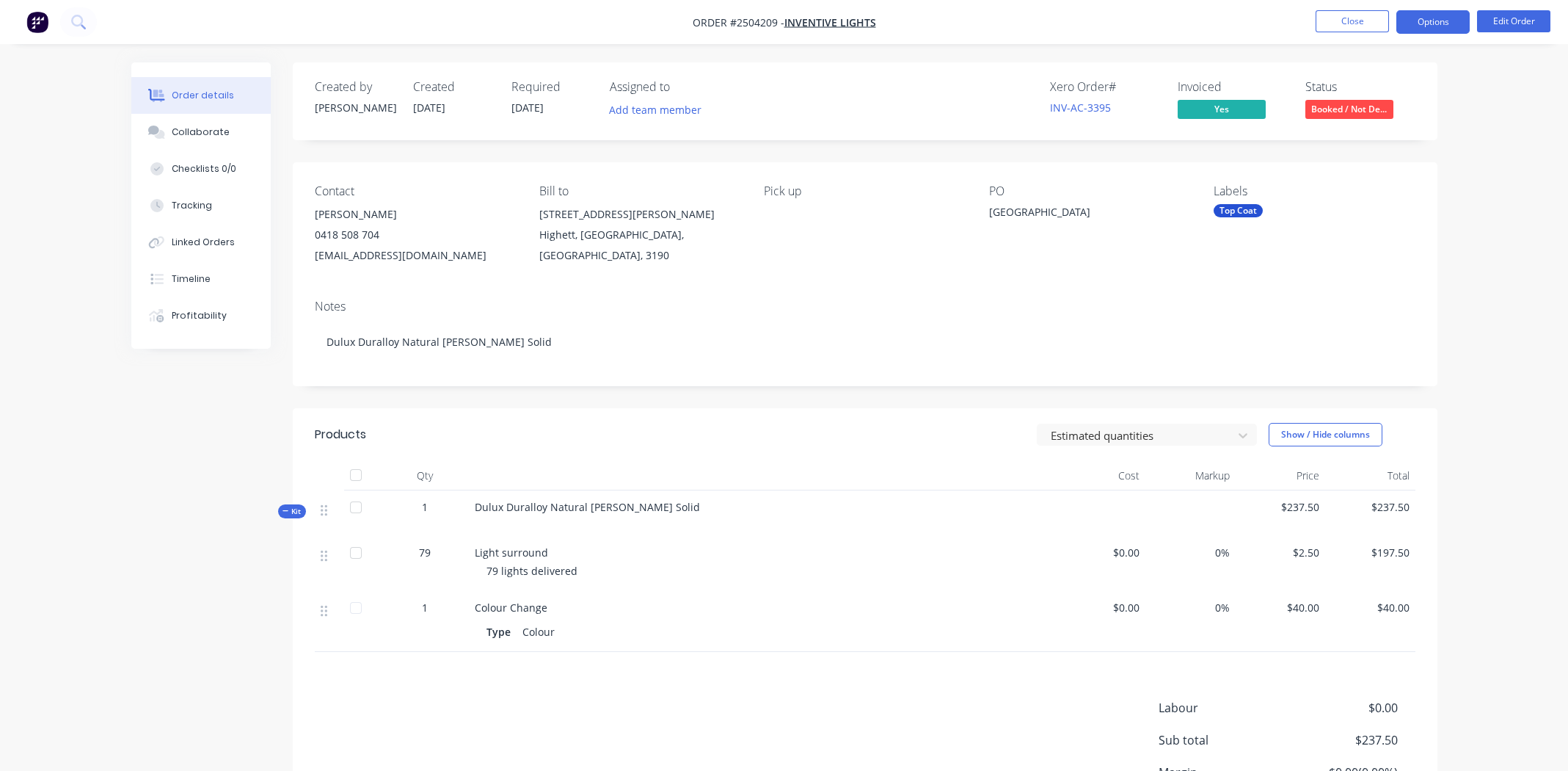
click at [1439, 21] on button "Options" at bounding box center [1433, 22] width 73 height 24
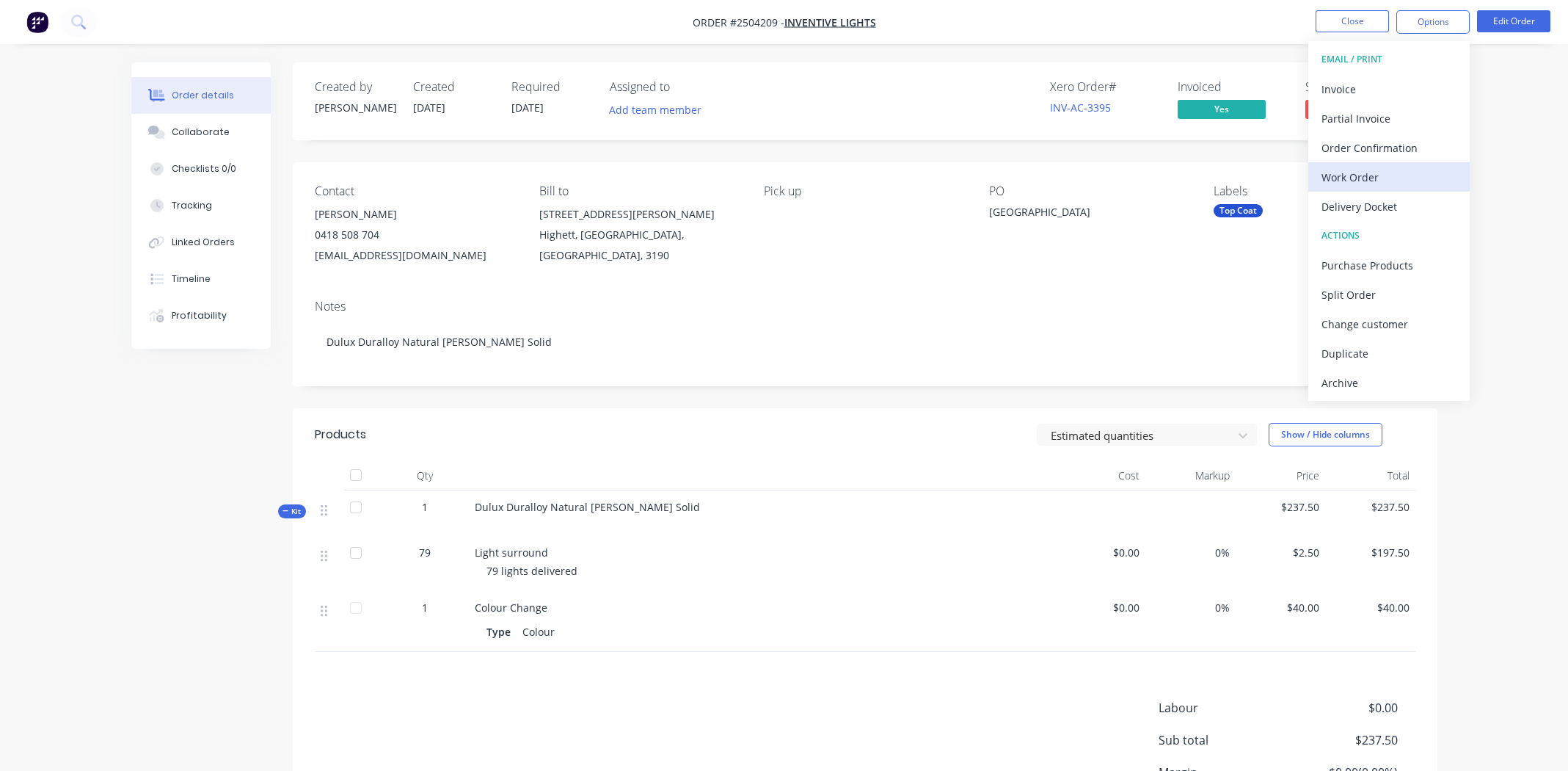
click at [1364, 169] on div "Work Order" at bounding box center [1389, 177] width 135 height 21
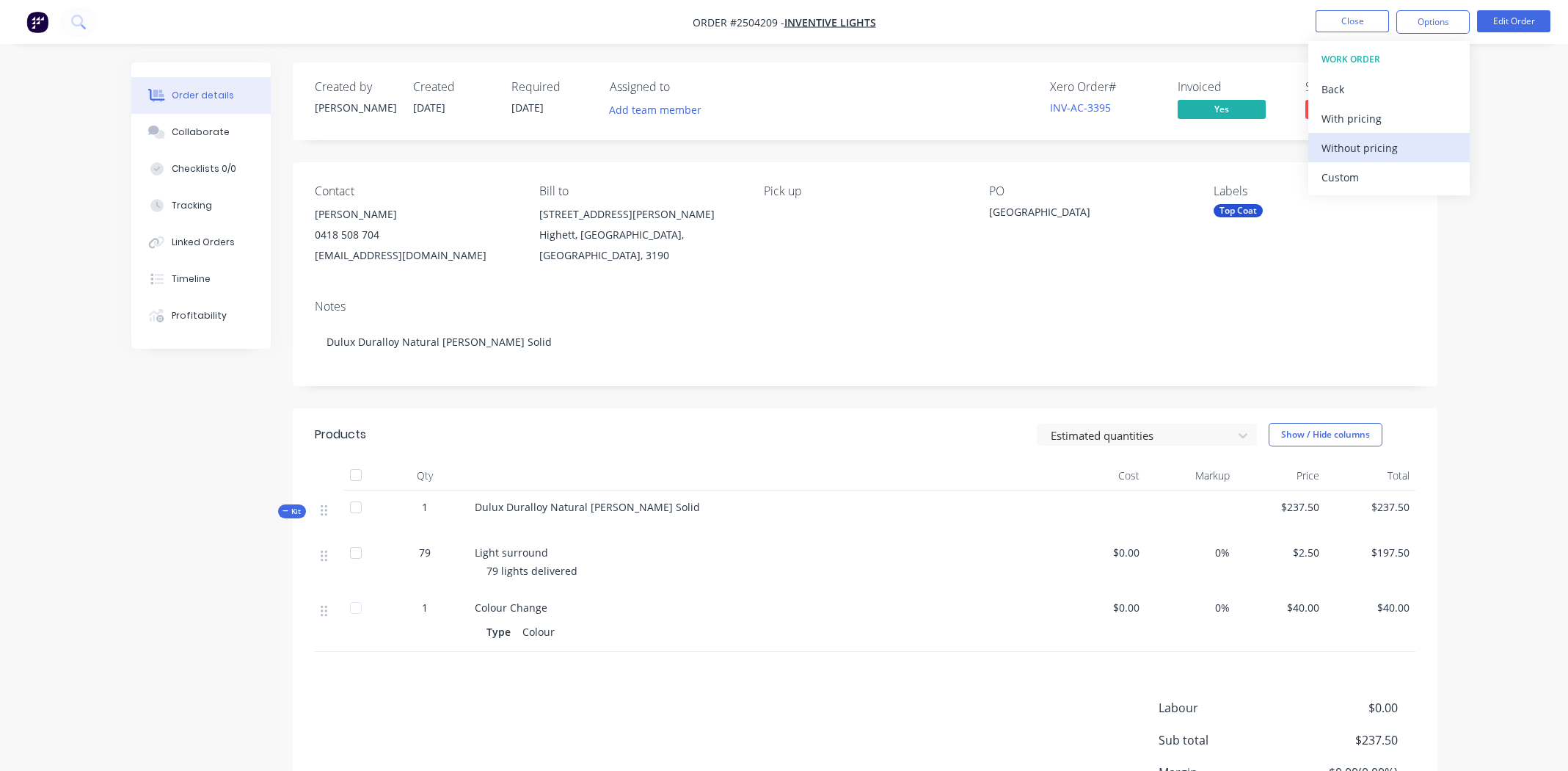
click at [1351, 141] on div "Without pricing" at bounding box center [1389, 147] width 135 height 21
